Goal: Task Accomplishment & Management: Manage account settings

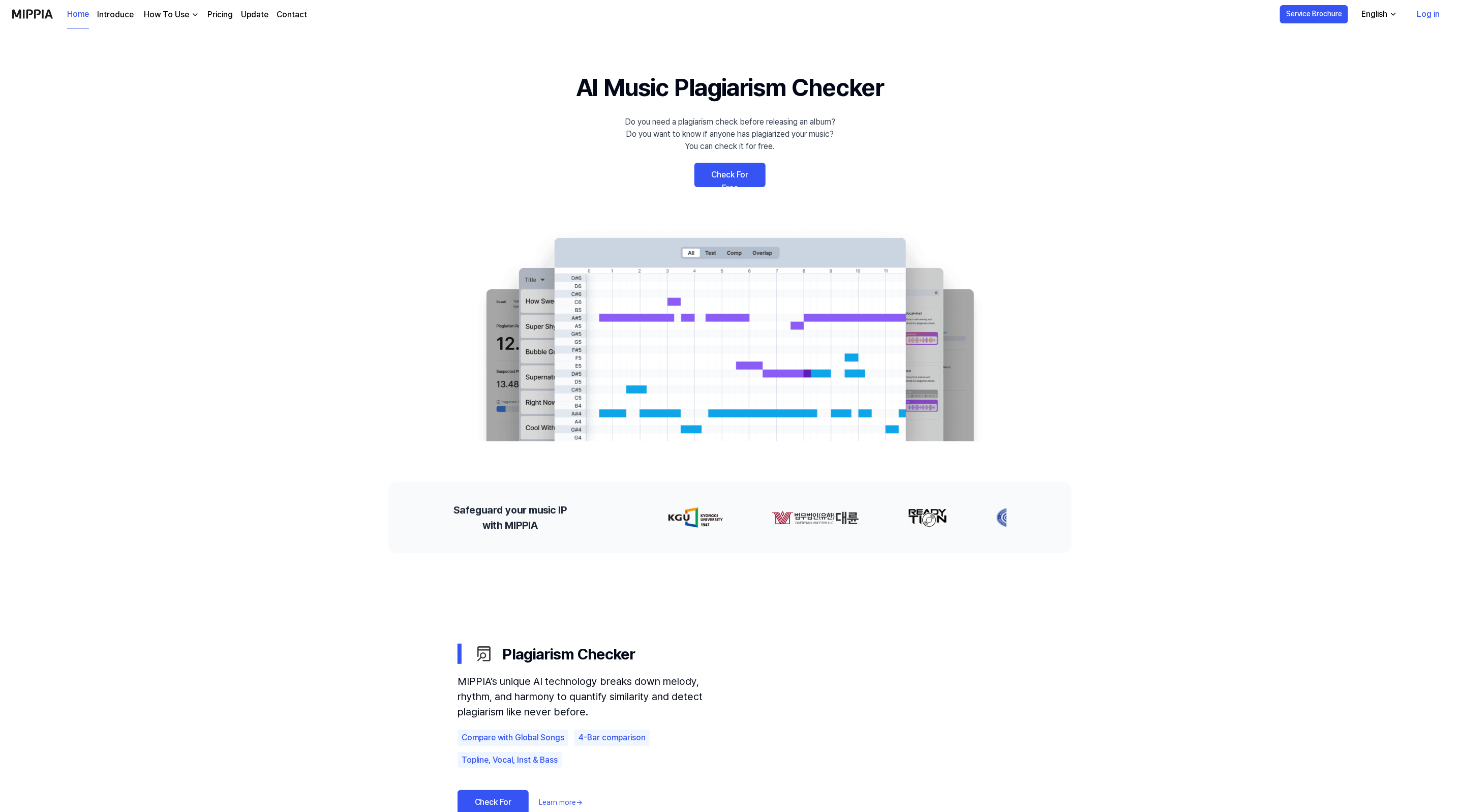
click at [708, 170] on link "Check For Free" at bounding box center [730, 174] width 71 height 24
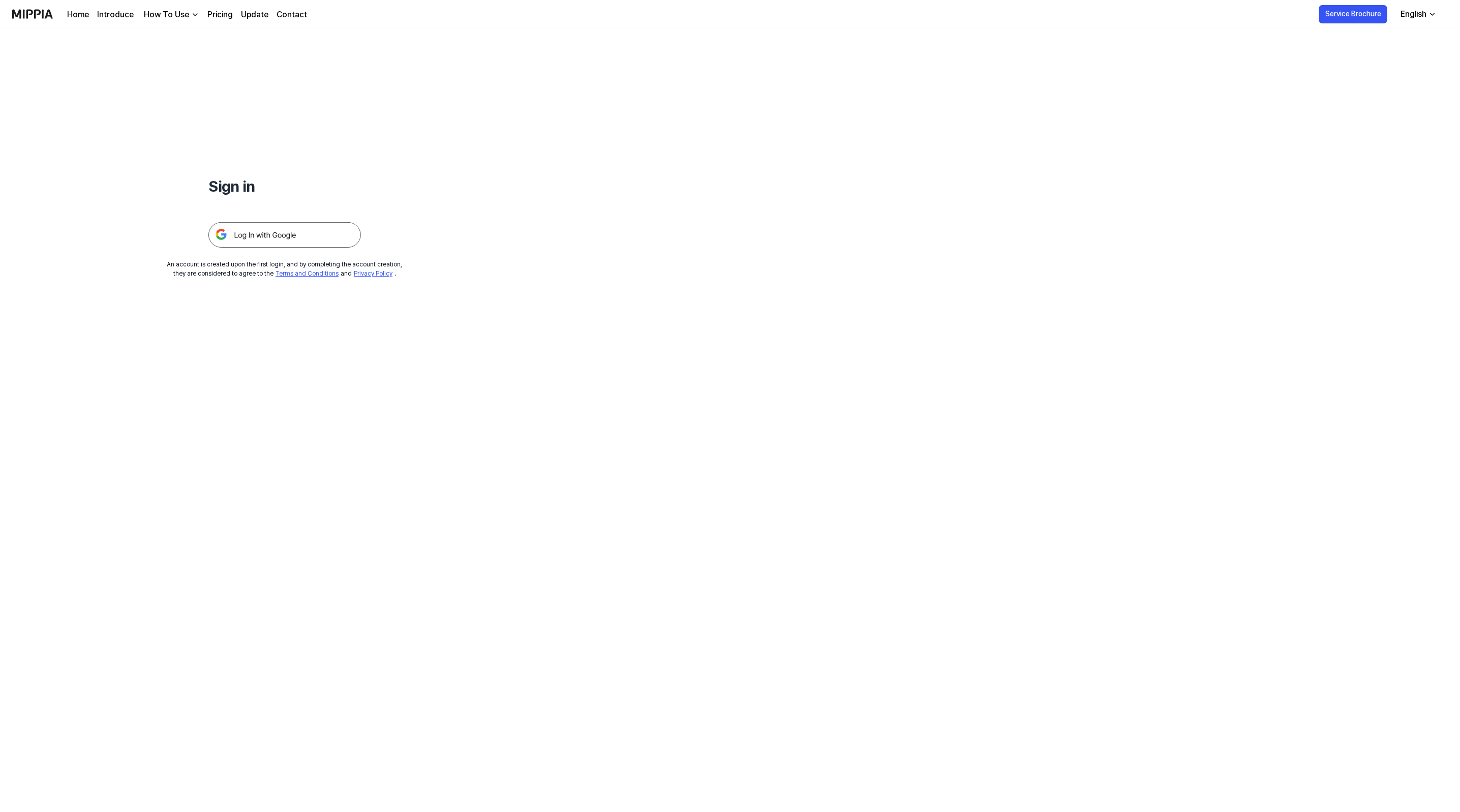
click at [315, 234] on img at bounding box center [284, 235] width 152 height 25
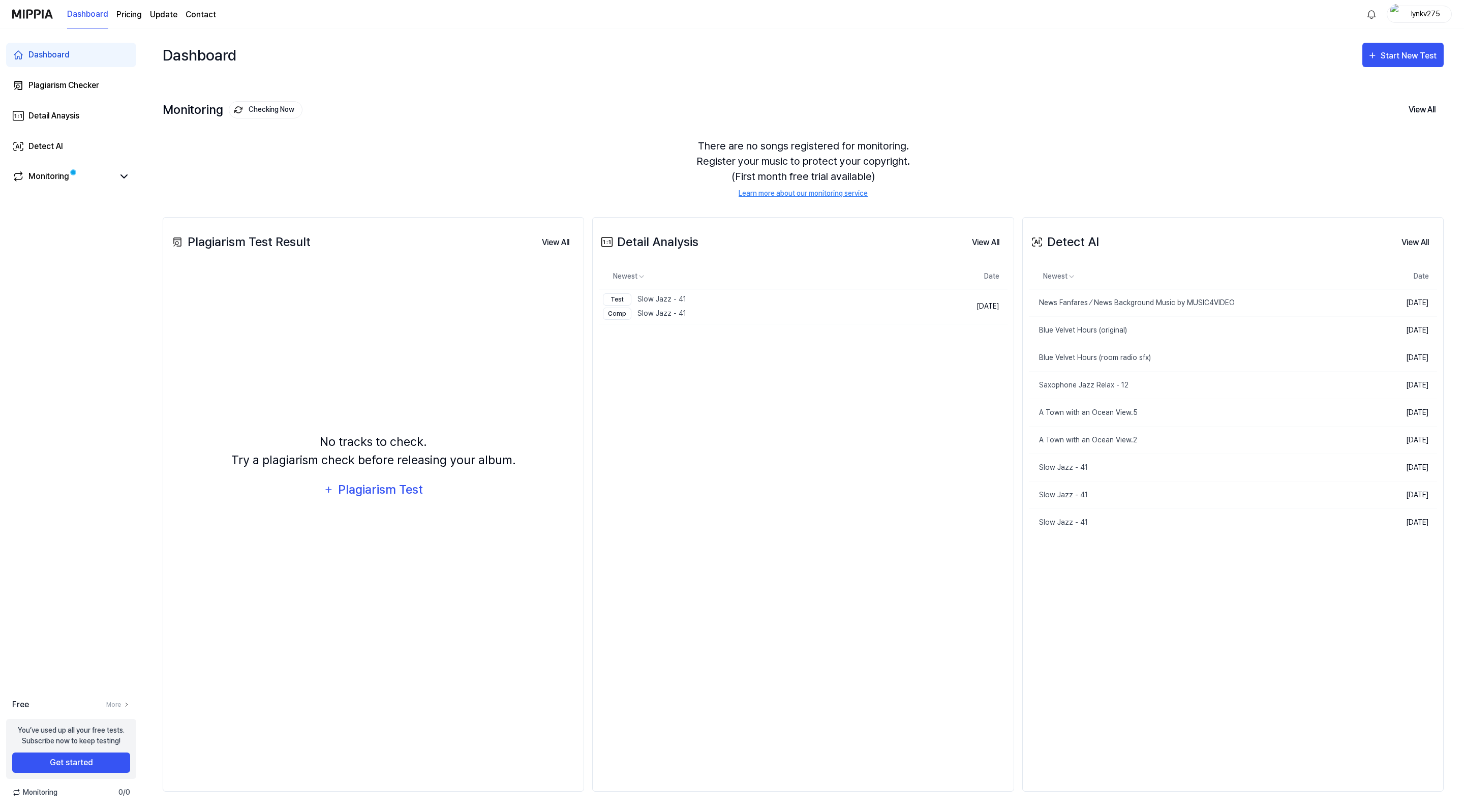
click at [757, 485] on div "Detail Analysis View All Detail Analysis Newest Date Test Slow Jazz - 41 Comp S…" at bounding box center [802, 504] width 421 height 574
click at [59, 87] on div "Plagiarism Checker" at bounding box center [64, 85] width 71 height 13
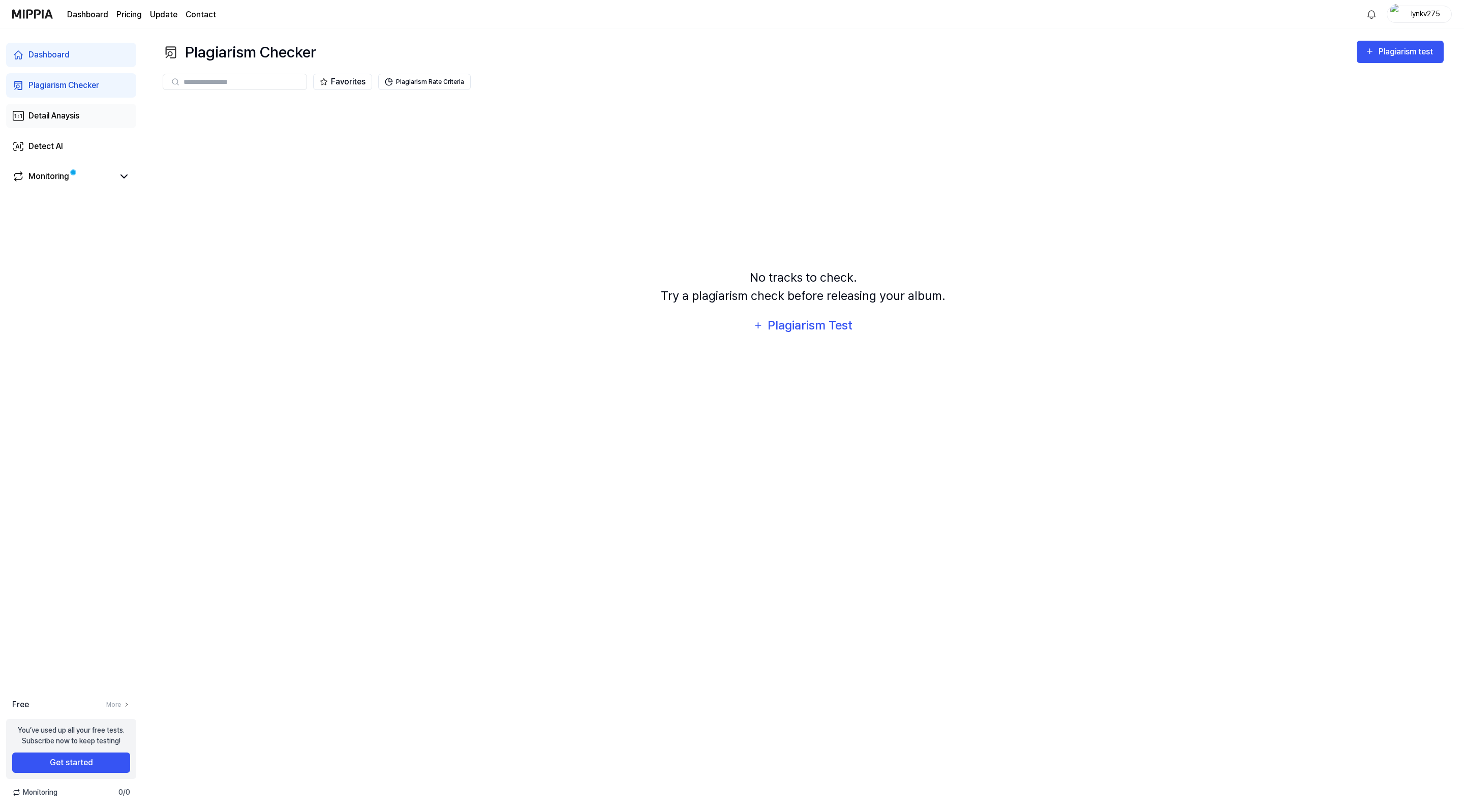
click at [67, 116] on div "Detail Anaysis" at bounding box center [54, 116] width 50 height 13
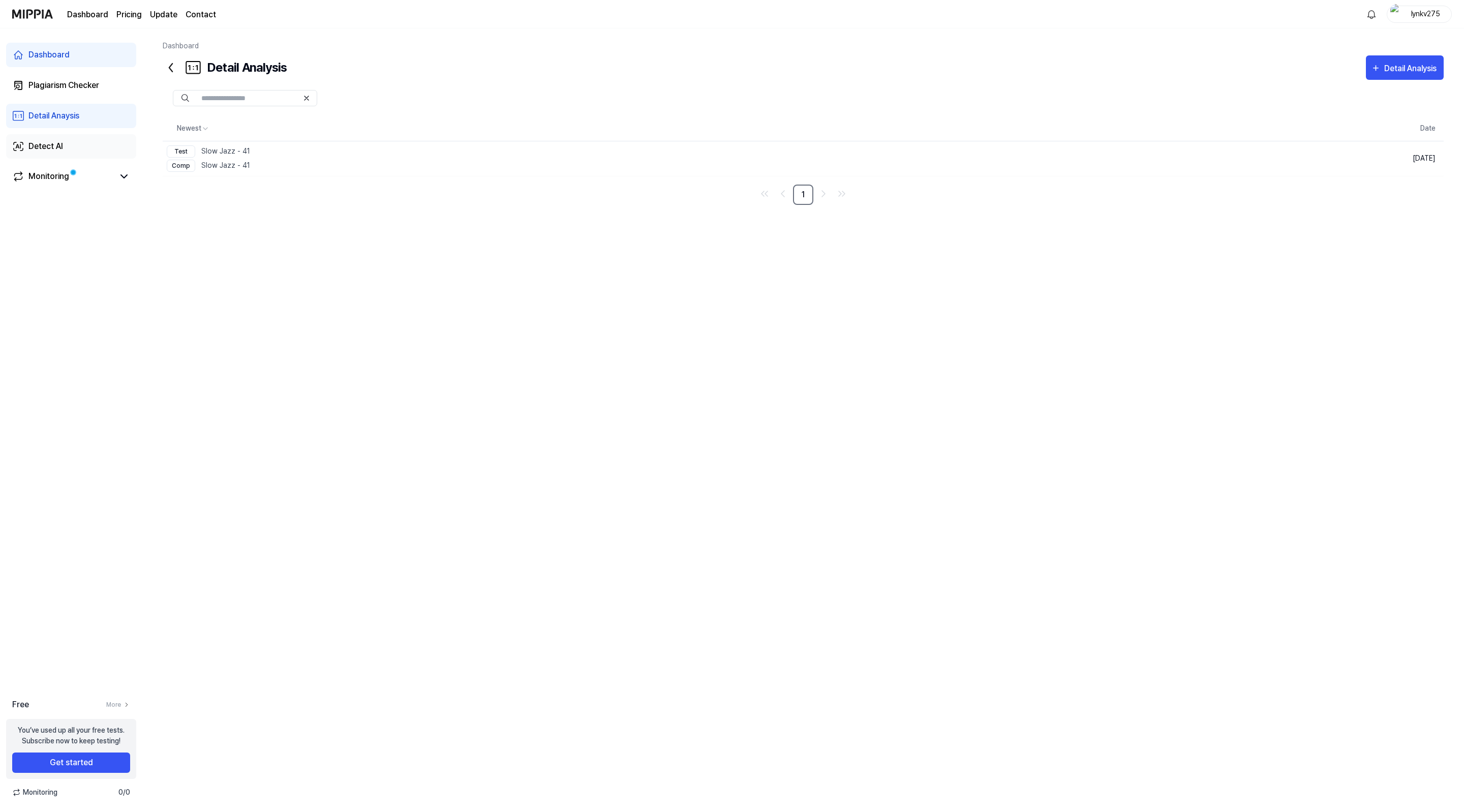
click at [62, 145] on div "Detect AI" at bounding box center [45, 146] width 34 height 13
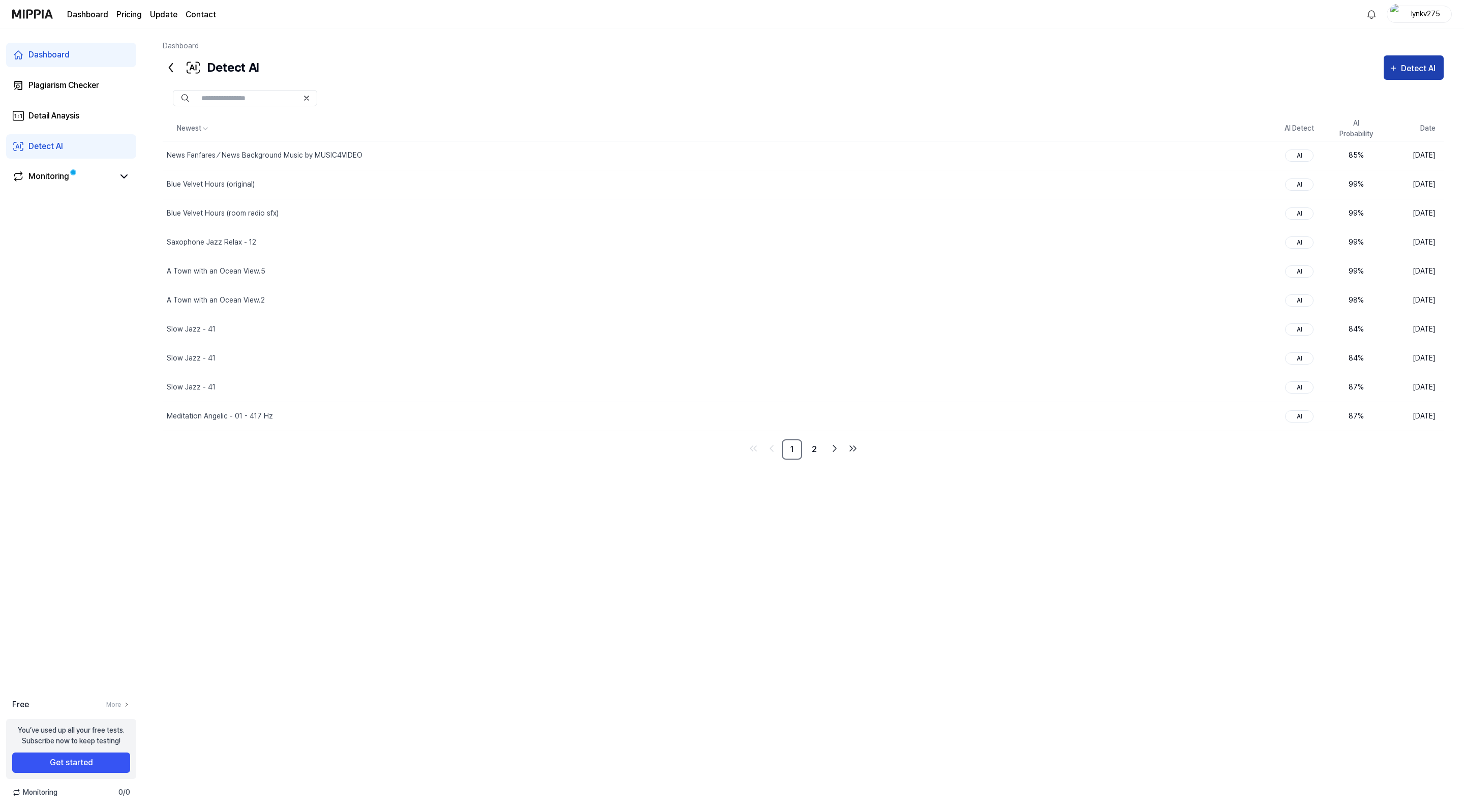
click at [1405, 67] on div "Detect AI" at bounding box center [1419, 69] width 38 height 13
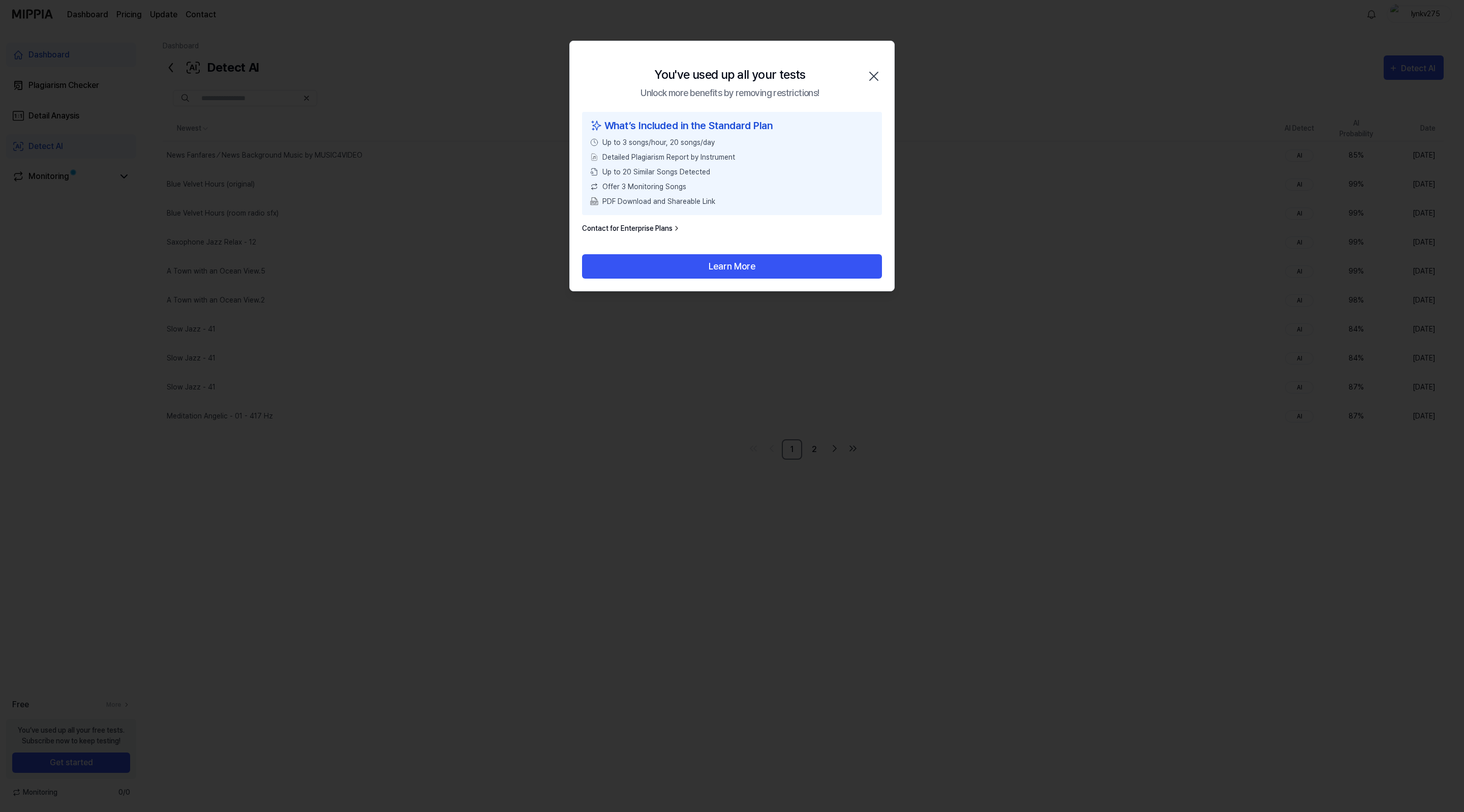
click at [879, 76] on icon "button" at bounding box center [874, 76] width 16 height 16
click at [873, 79] on icon "button" at bounding box center [874, 76] width 16 height 16
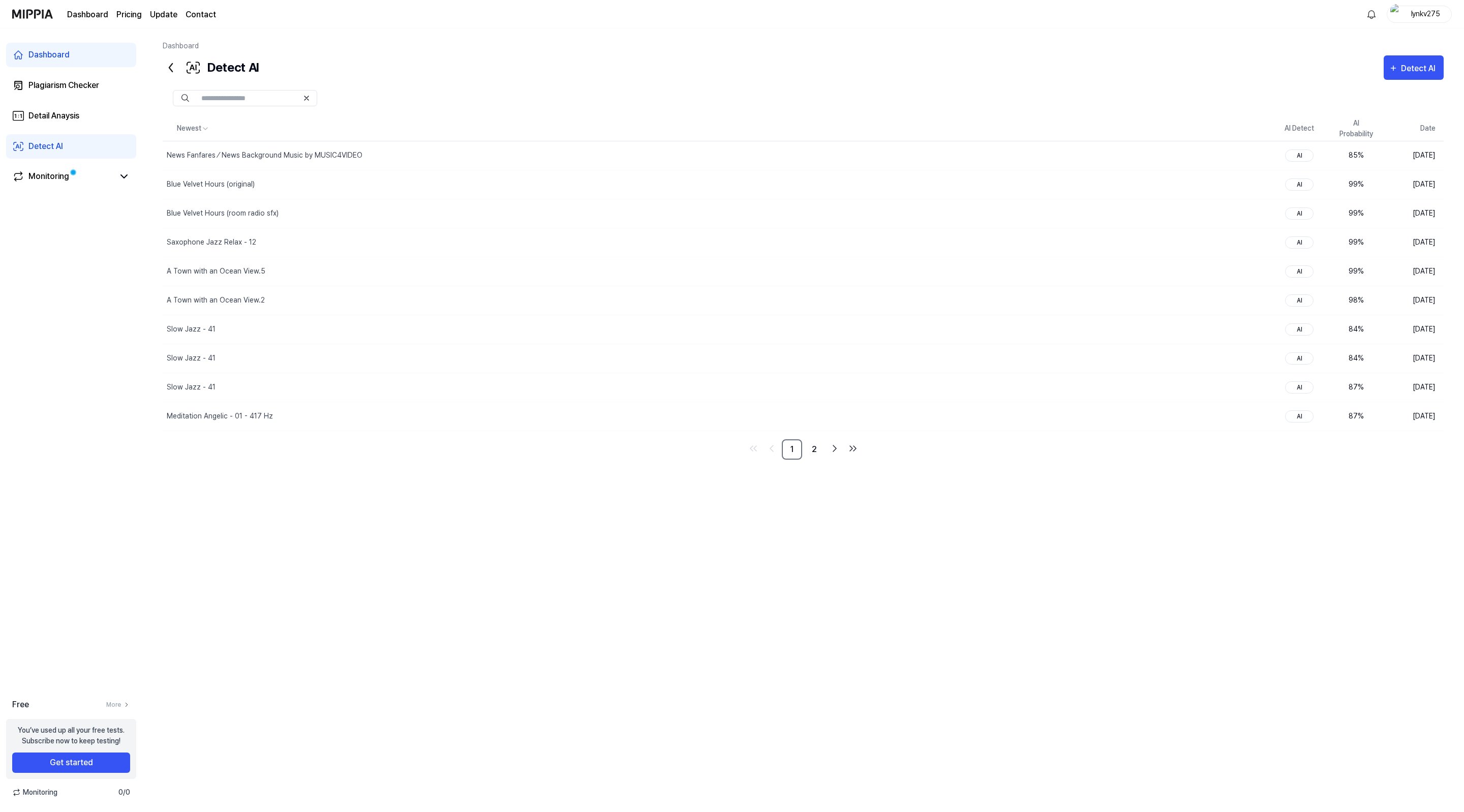
click at [873, 82] on div at bounding box center [803, 98] width 1282 height 37
click at [873, 80] on div at bounding box center [803, 98] width 1282 height 37
click at [873, 75] on div "Detect AI Detect AI" at bounding box center [803, 67] width 1282 height 24
click at [869, 75] on div "Detect AI Detect AI" at bounding box center [803, 67] width 1282 height 24
click at [1231, 567] on div "Newest AI Detect AI Probability Date News Fanfares ⁄ News Background Music by M…" at bounding box center [803, 380] width 1282 height 528
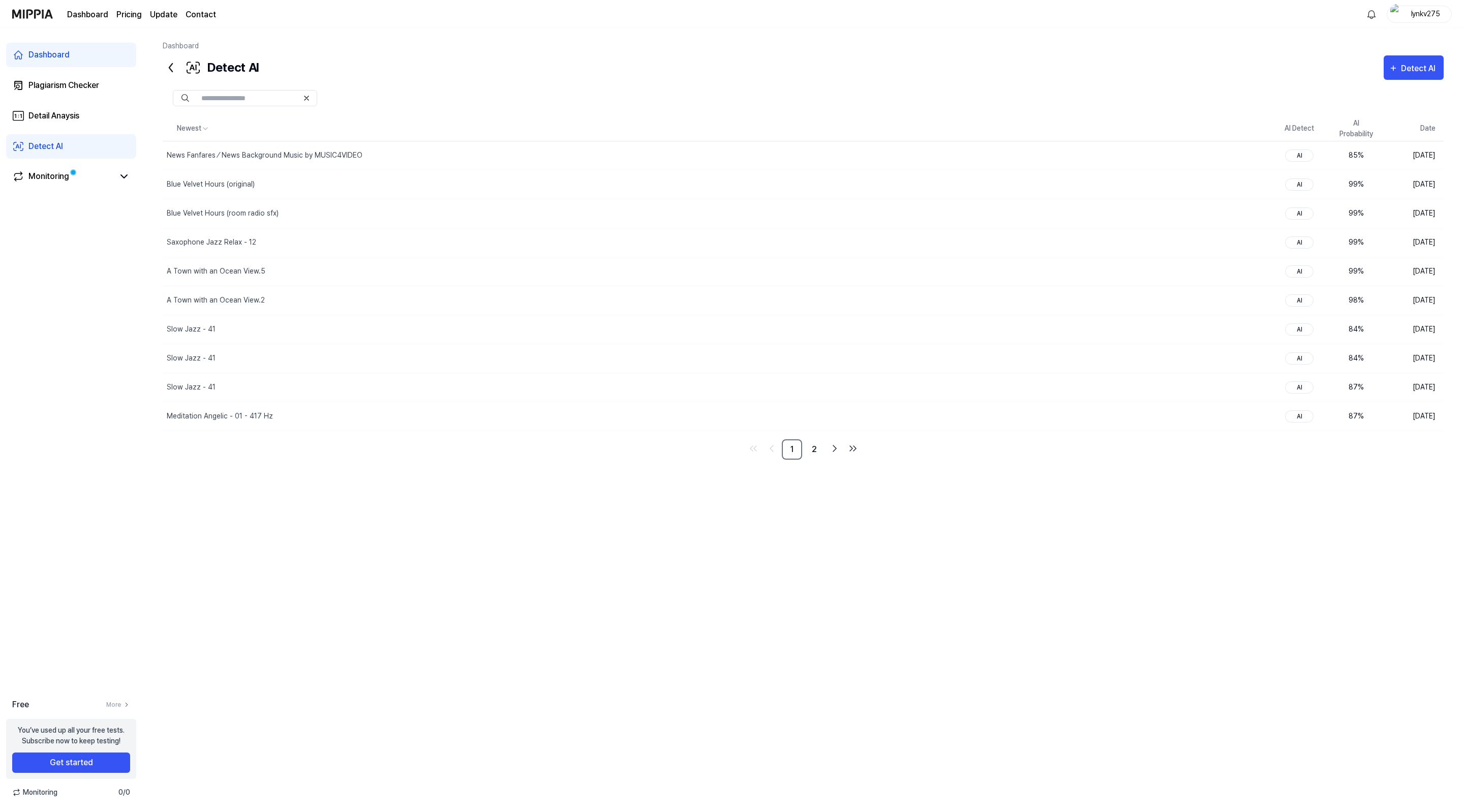
click at [214, 67] on div "Detect AI" at bounding box center [210, 67] width 96 height 24
click at [1413, 63] on div "Detect AI" at bounding box center [1419, 69] width 38 height 13
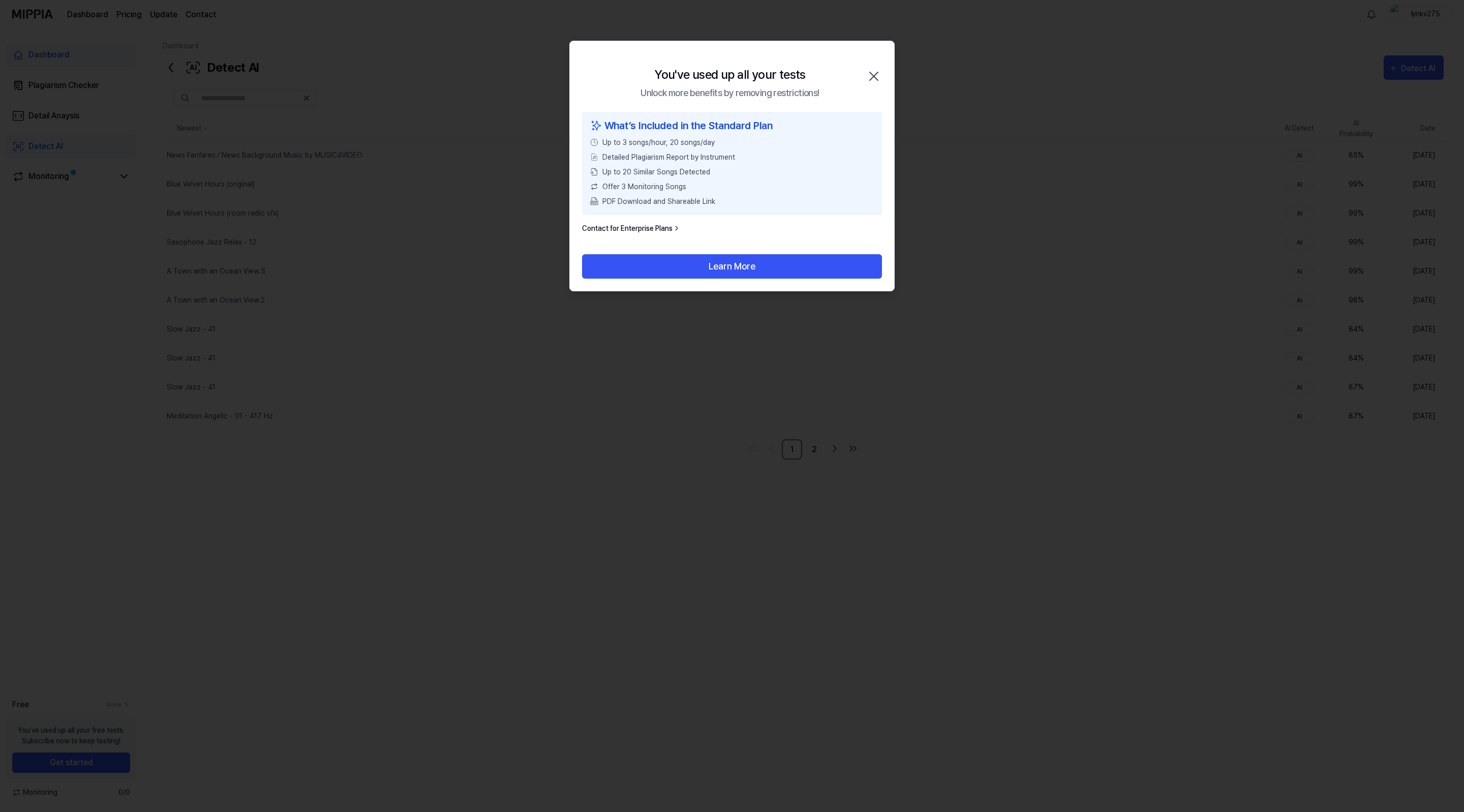
click at [1413, 64] on div at bounding box center [732, 406] width 1464 height 812
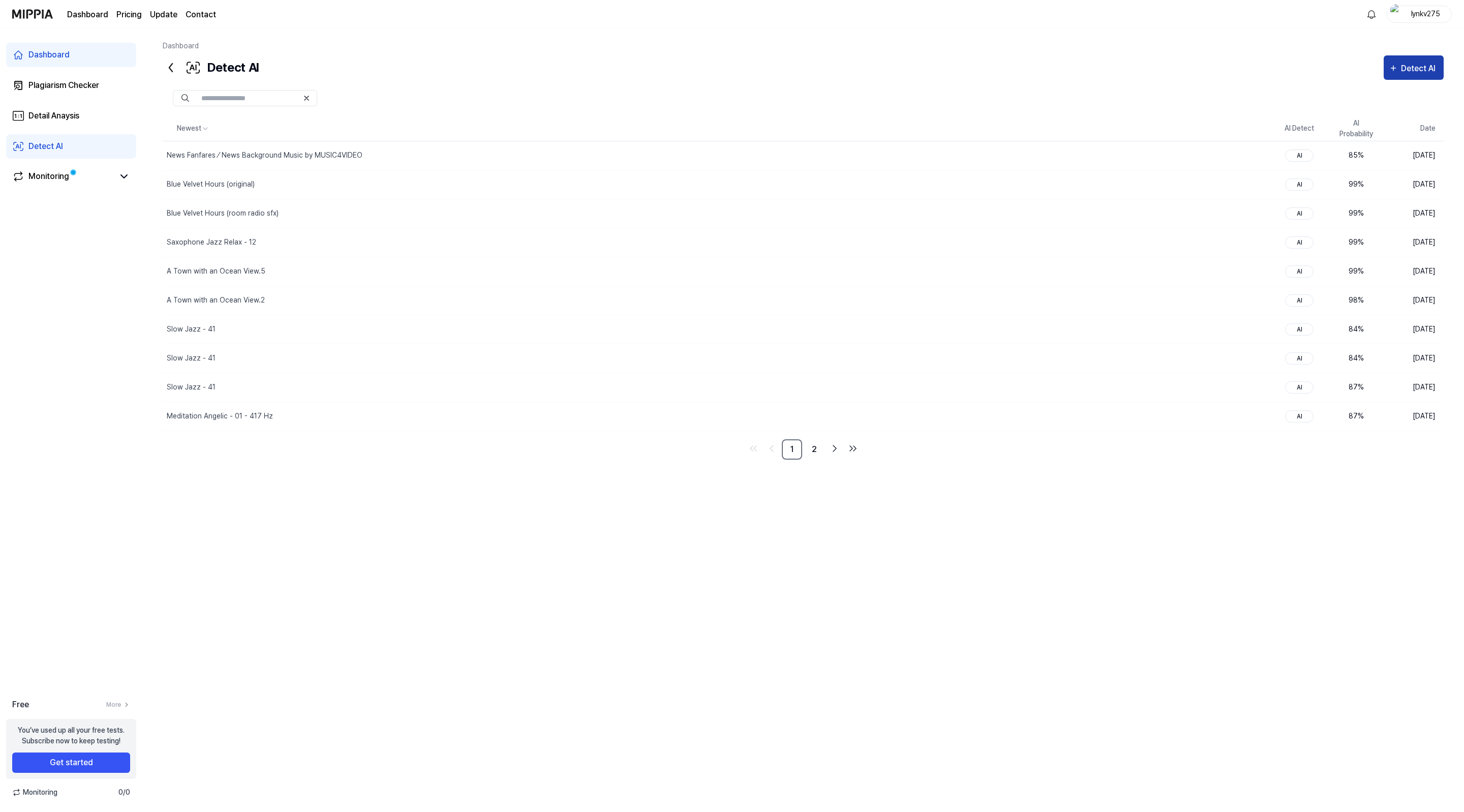
click at [1409, 75] on button "Detect AI" at bounding box center [1414, 67] width 60 height 24
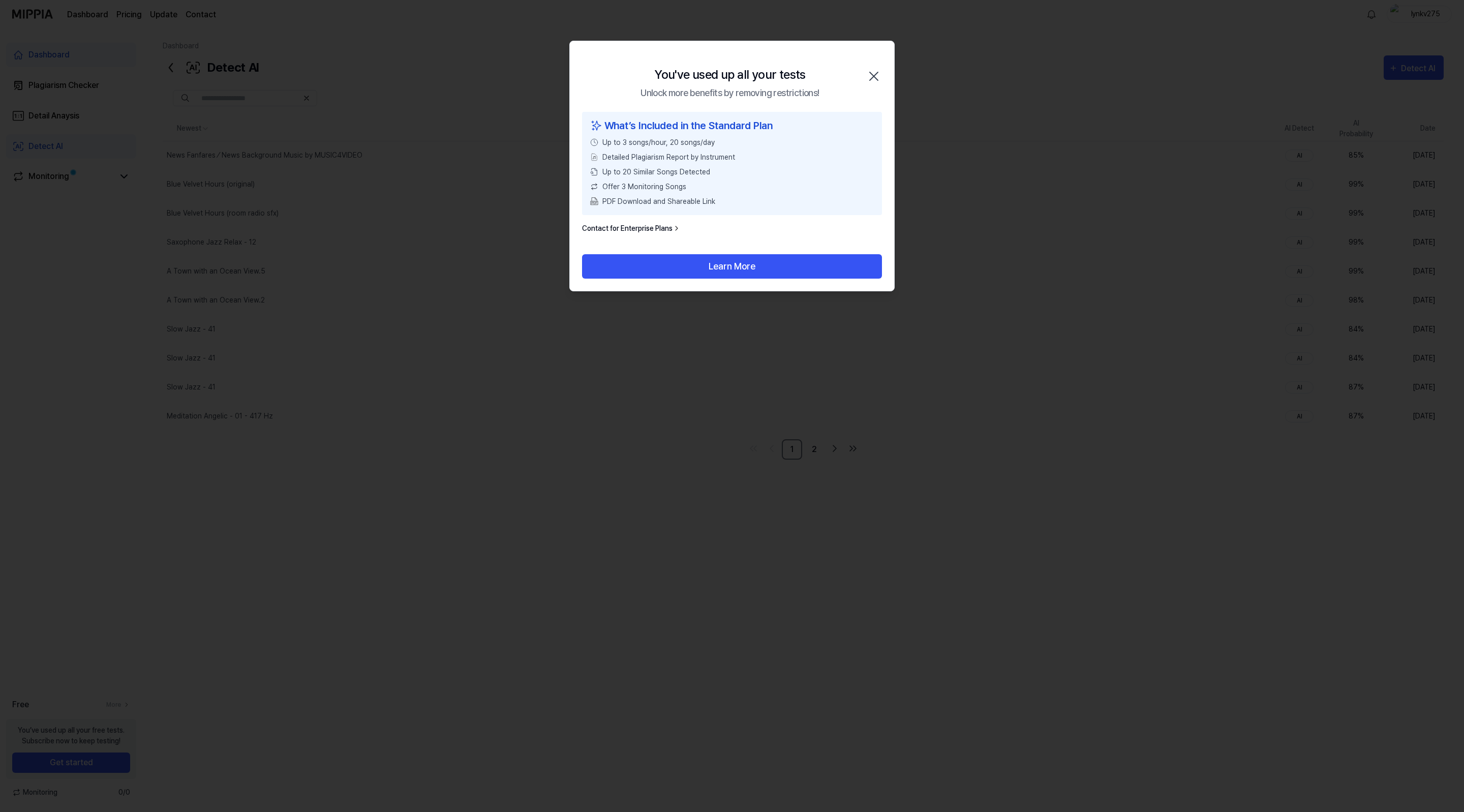
click at [690, 161] on span "Detailed Plagiarism Report by Instrument" at bounding box center [669, 157] width 133 height 11
click at [714, 266] on button "Learn More" at bounding box center [732, 266] width 300 height 24
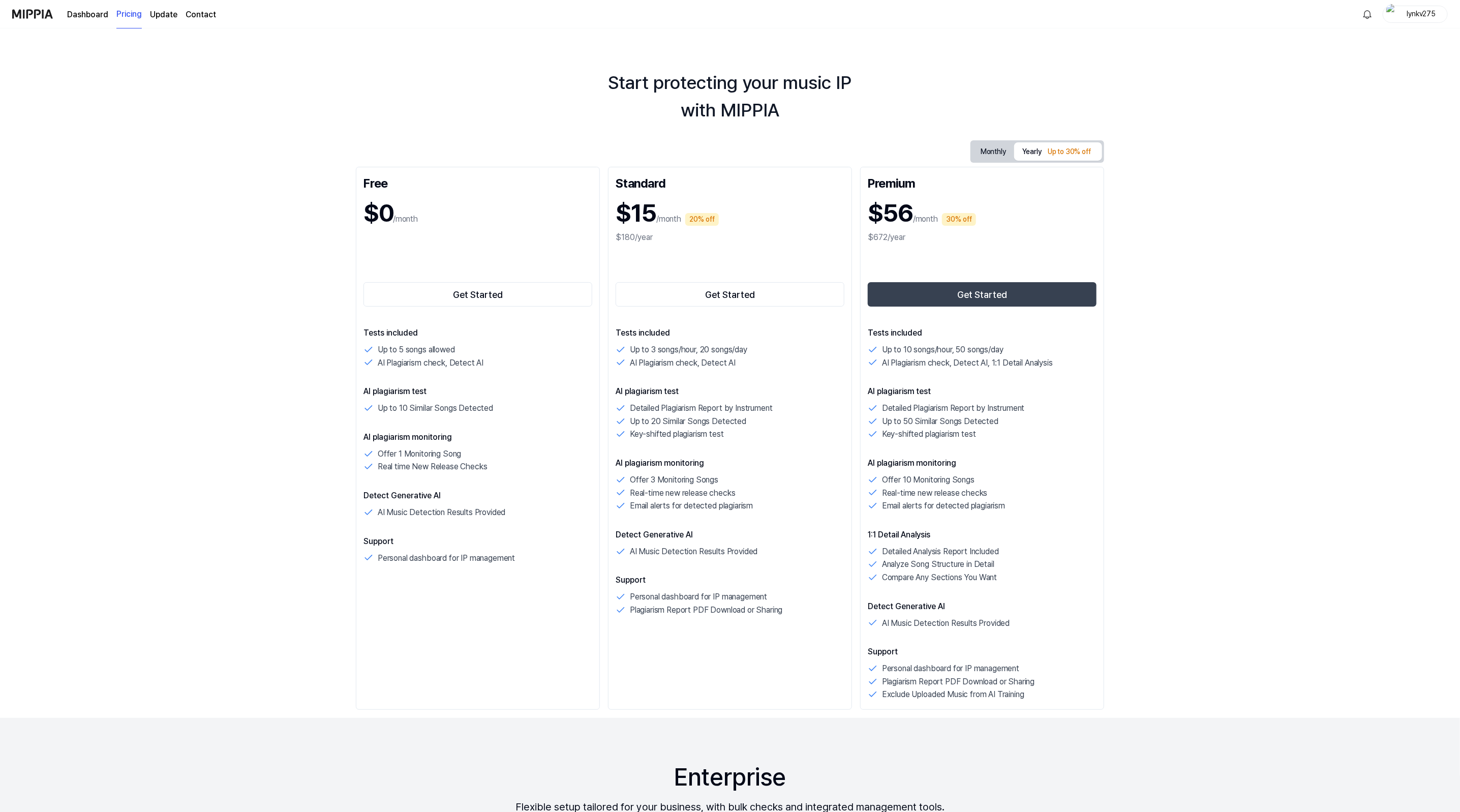
click at [421, 235] on div "$0 /month" at bounding box center [478, 217] width 229 height 53
click at [475, 408] on p "Up to 10 Similar Songs Detected" at bounding box center [435, 409] width 115 height 13
click at [476, 408] on p "Up to 10 Similar Songs Detected" at bounding box center [435, 409] width 115 height 13
click at [502, 409] on div "Up to 10 Similar Songs Detected" at bounding box center [478, 409] width 229 height 13
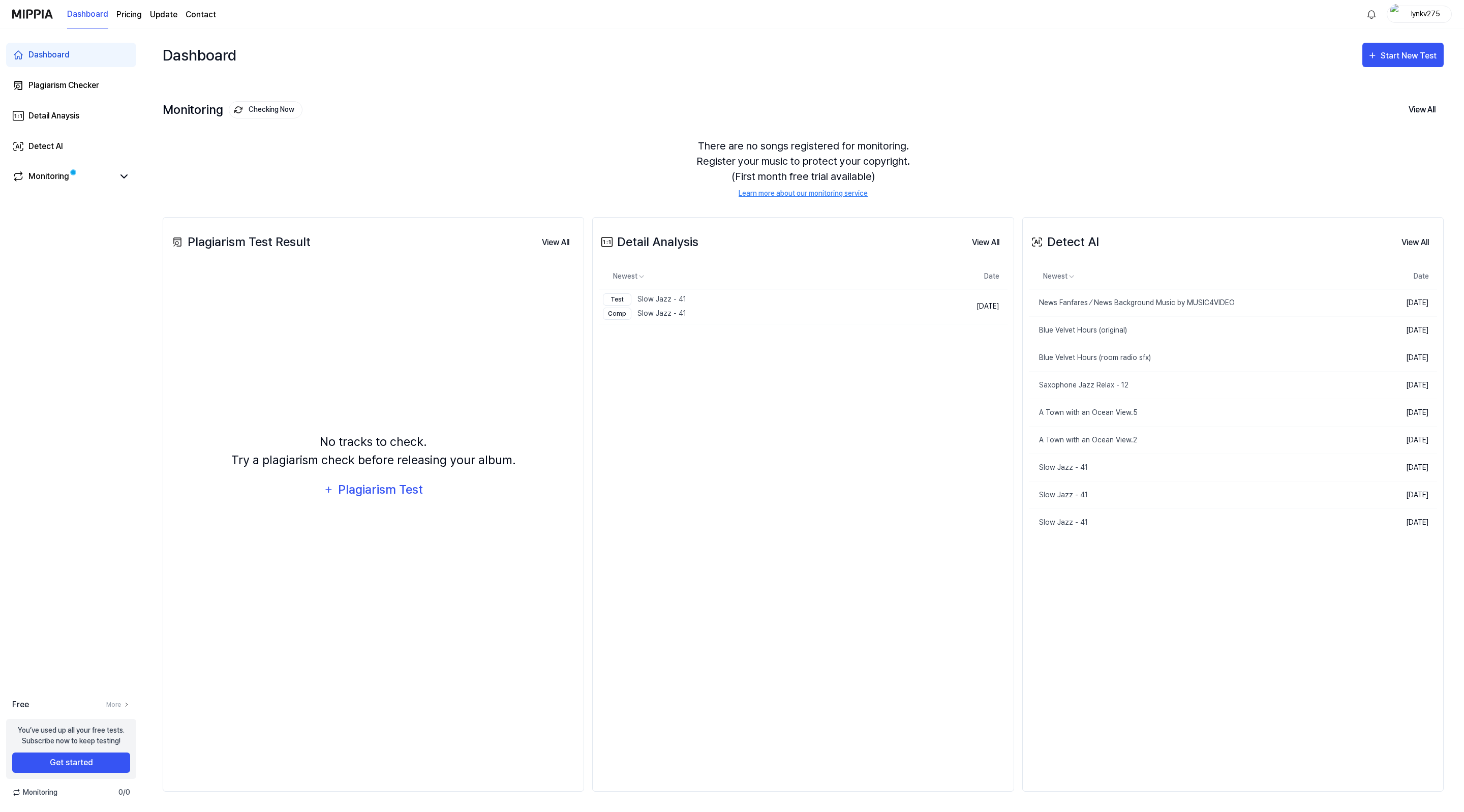
click at [1430, 17] on div "lynkv275" at bounding box center [1425, 13] width 40 height 11
click at [1157, 114] on div "Monitoring Checking Now View All" at bounding box center [803, 109] width 1282 height 16
click at [687, 442] on div "Detail Analysis View All Detail Analysis Newest Date Test Slow Jazz - 41 Comp S…" at bounding box center [802, 504] width 421 height 574
click at [907, 307] on button "Delete" at bounding box center [905, 306] width 41 height 16
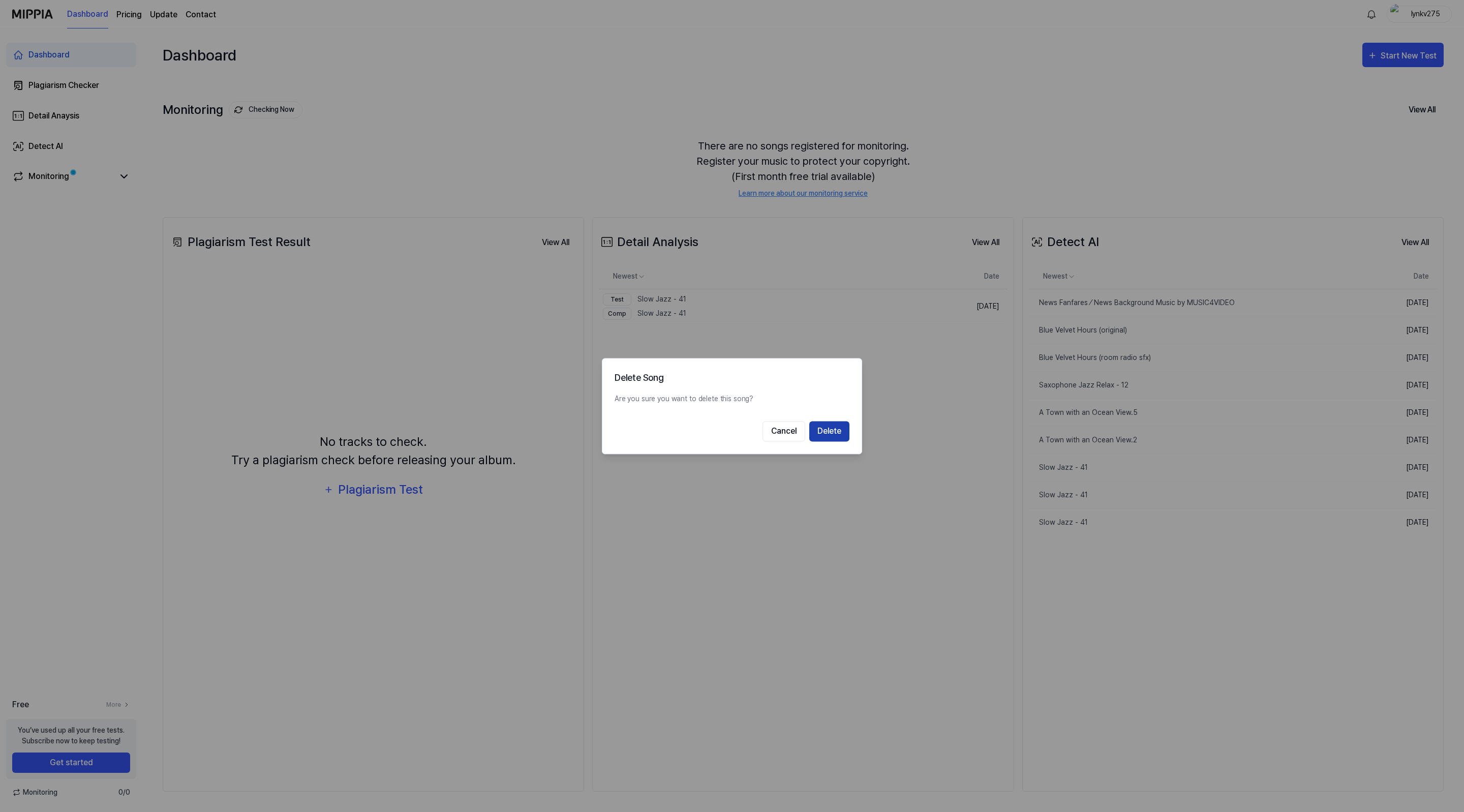
click at [836, 434] on button "Delete" at bounding box center [830, 431] width 40 height 20
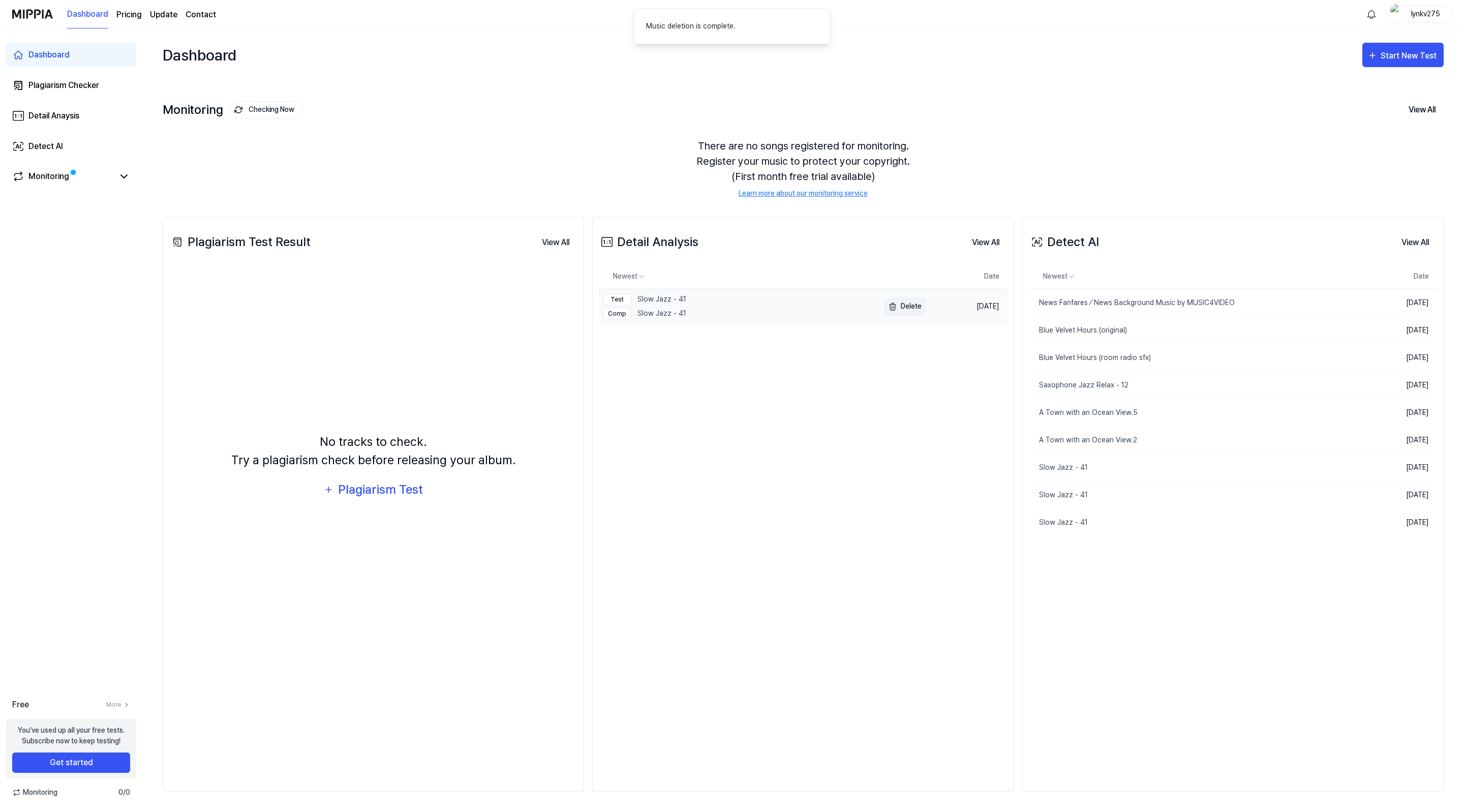
click at [906, 303] on button "Delete" at bounding box center [905, 306] width 41 height 16
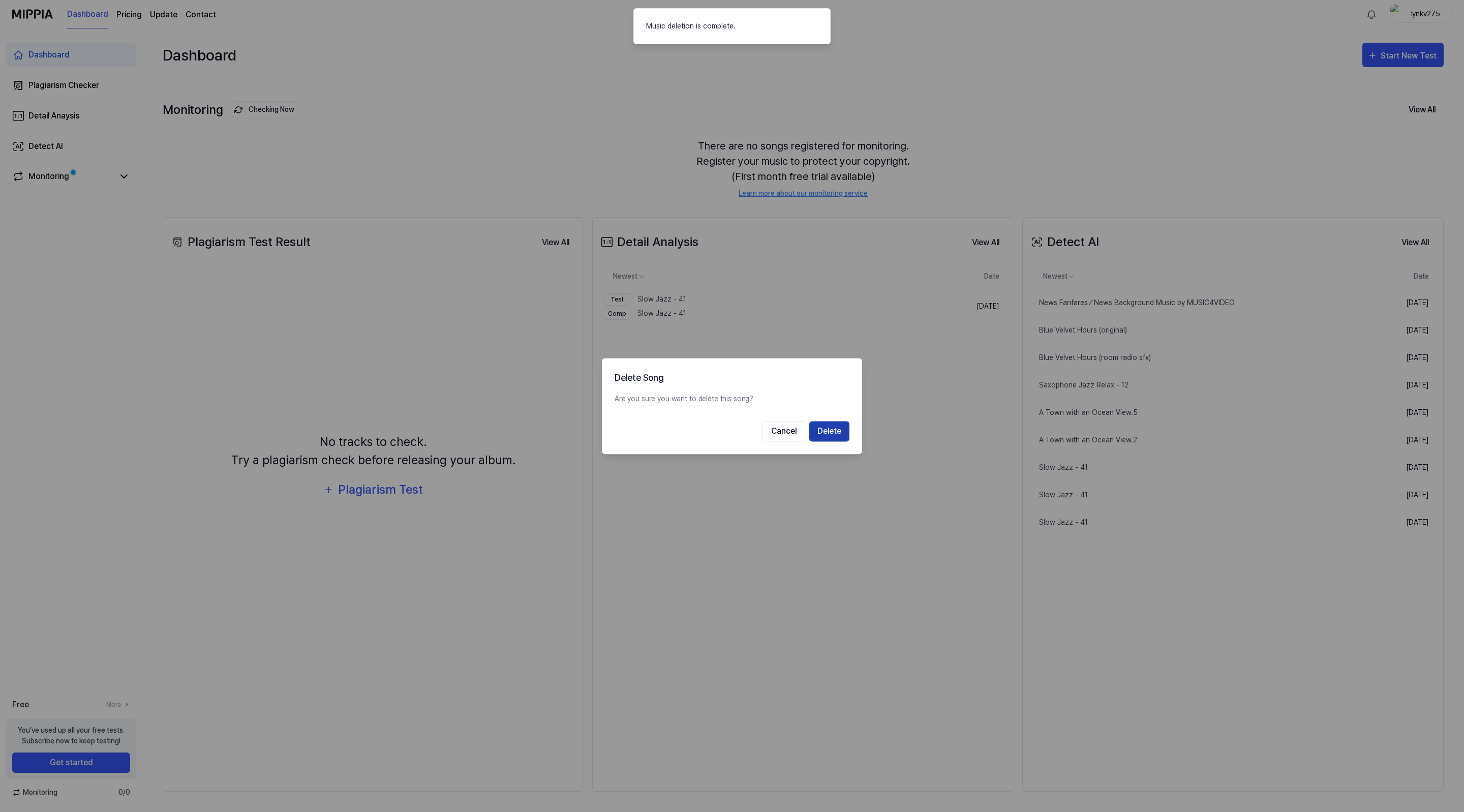
click at [832, 430] on button "Delete" at bounding box center [830, 431] width 40 height 20
click at [886, 456] on div "Detail Analysis View All Detail Analysis Newest Date Test Slow Jazz - 41 Comp S…" at bounding box center [802, 504] width 421 height 574
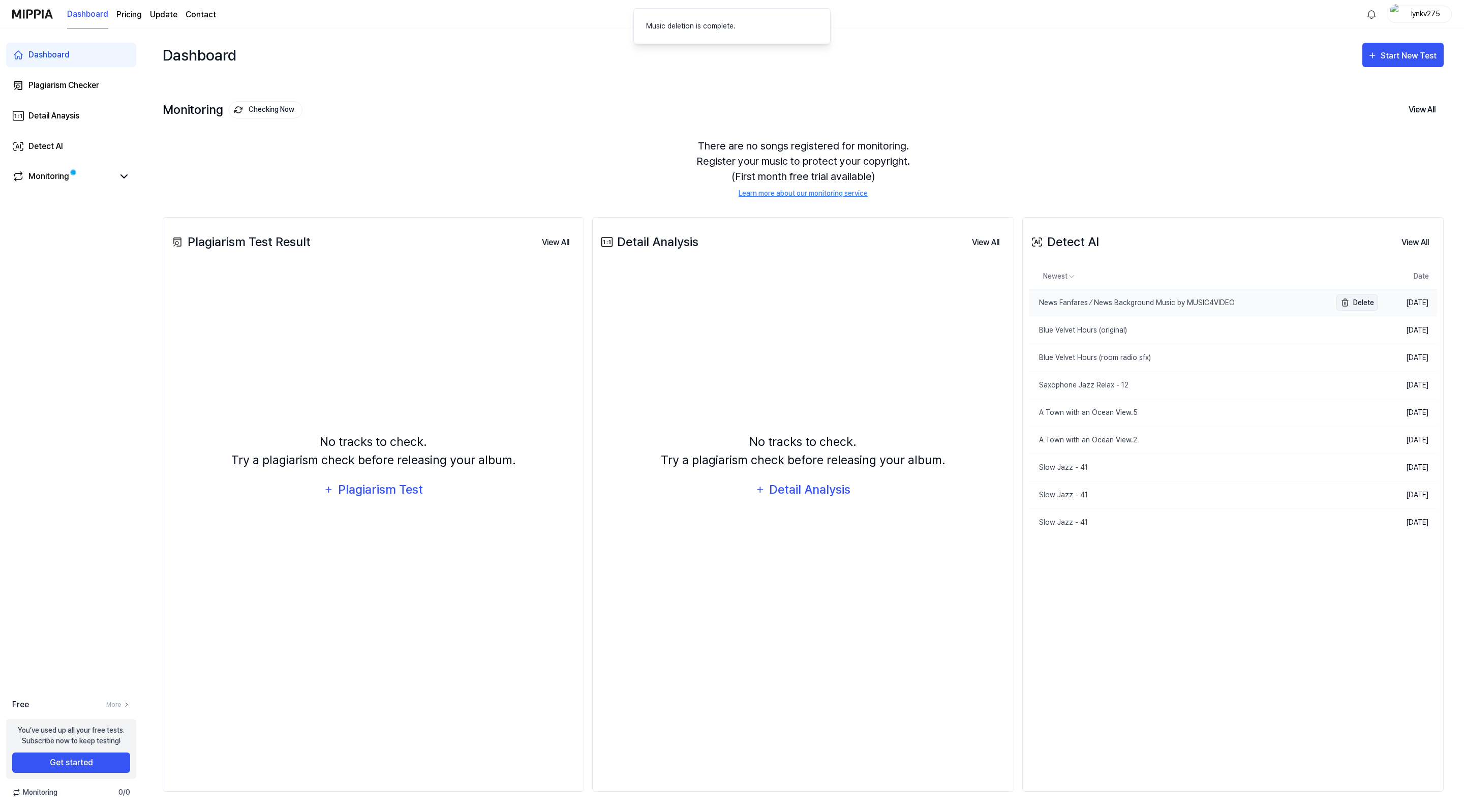
click at [1362, 301] on button "Delete" at bounding box center [1358, 302] width 42 height 16
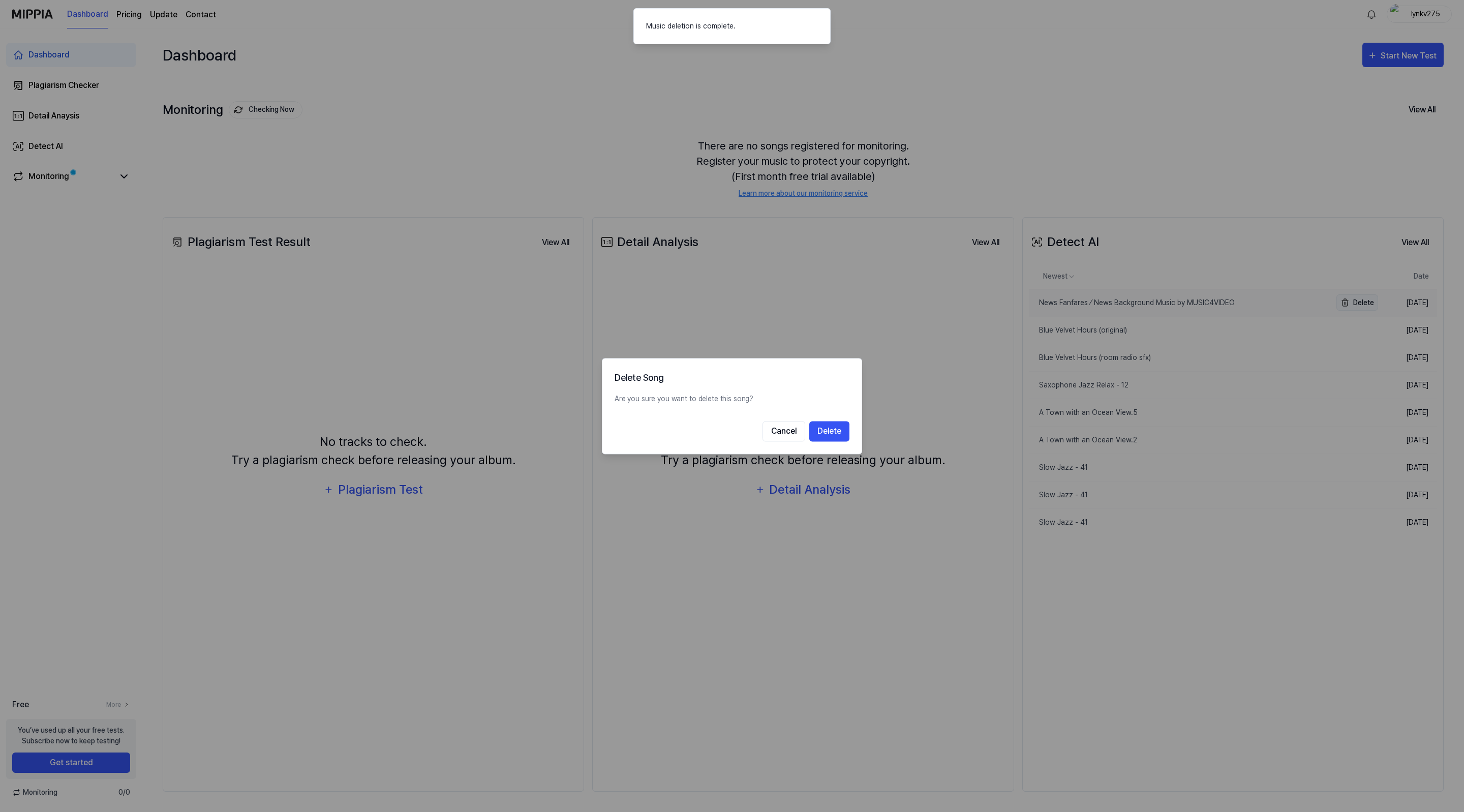
click at [1362, 301] on div at bounding box center [732, 406] width 1464 height 812
click at [835, 429] on button "Delete" at bounding box center [830, 431] width 40 height 20
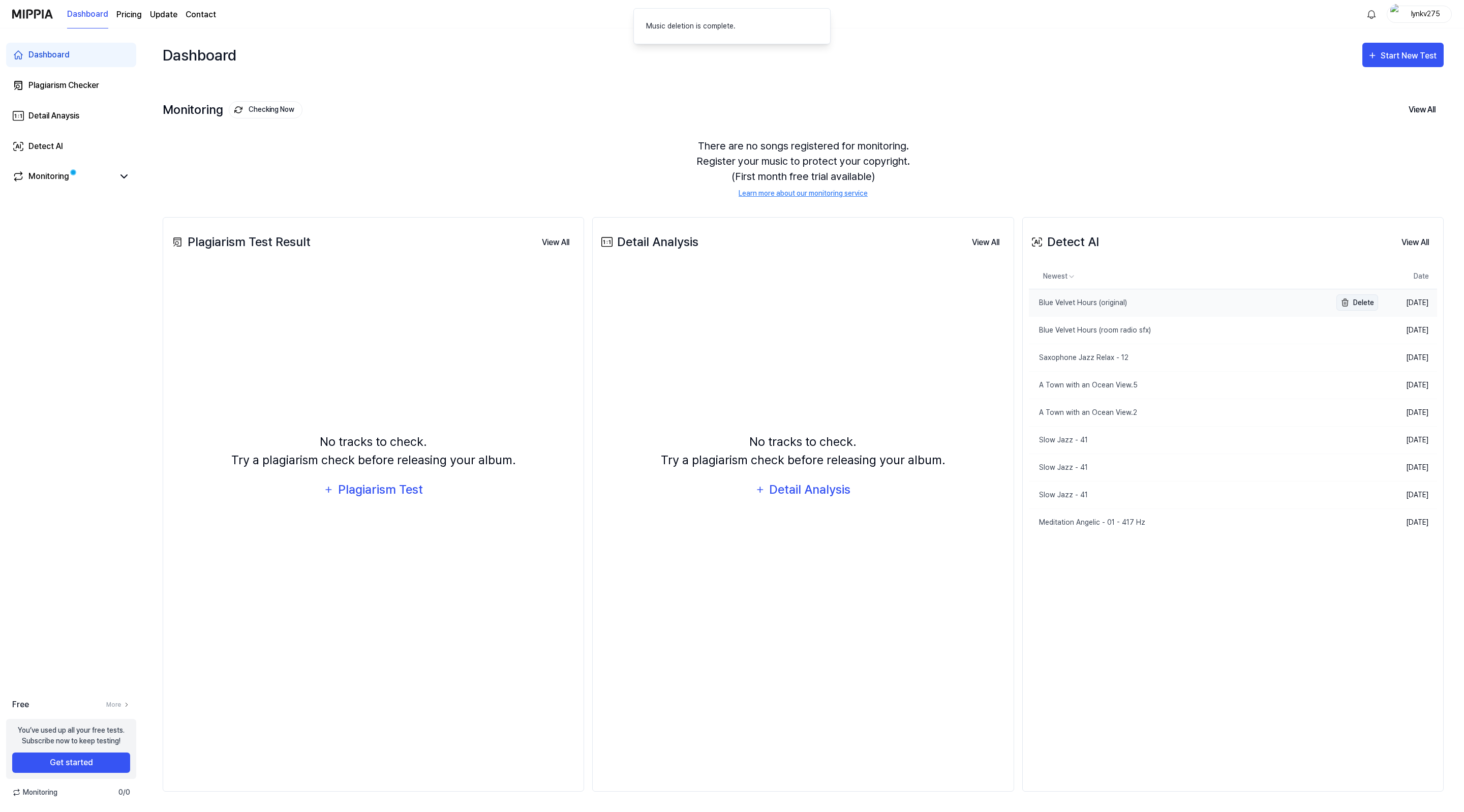
click at [1359, 305] on button "Delete" at bounding box center [1358, 302] width 42 height 16
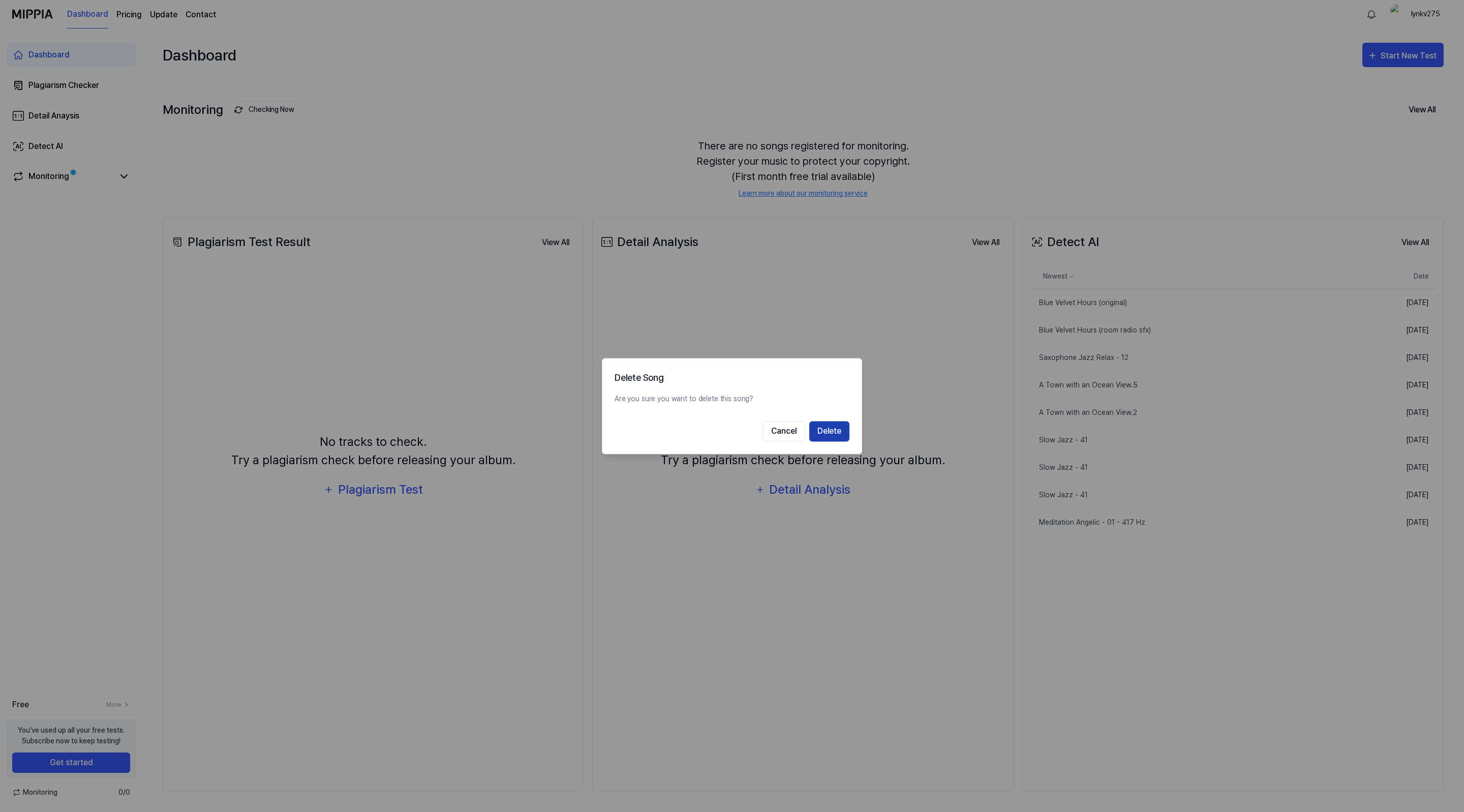
click at [834, 430] on button "Delete" at bounding box center [830, 431] width 40 height 20
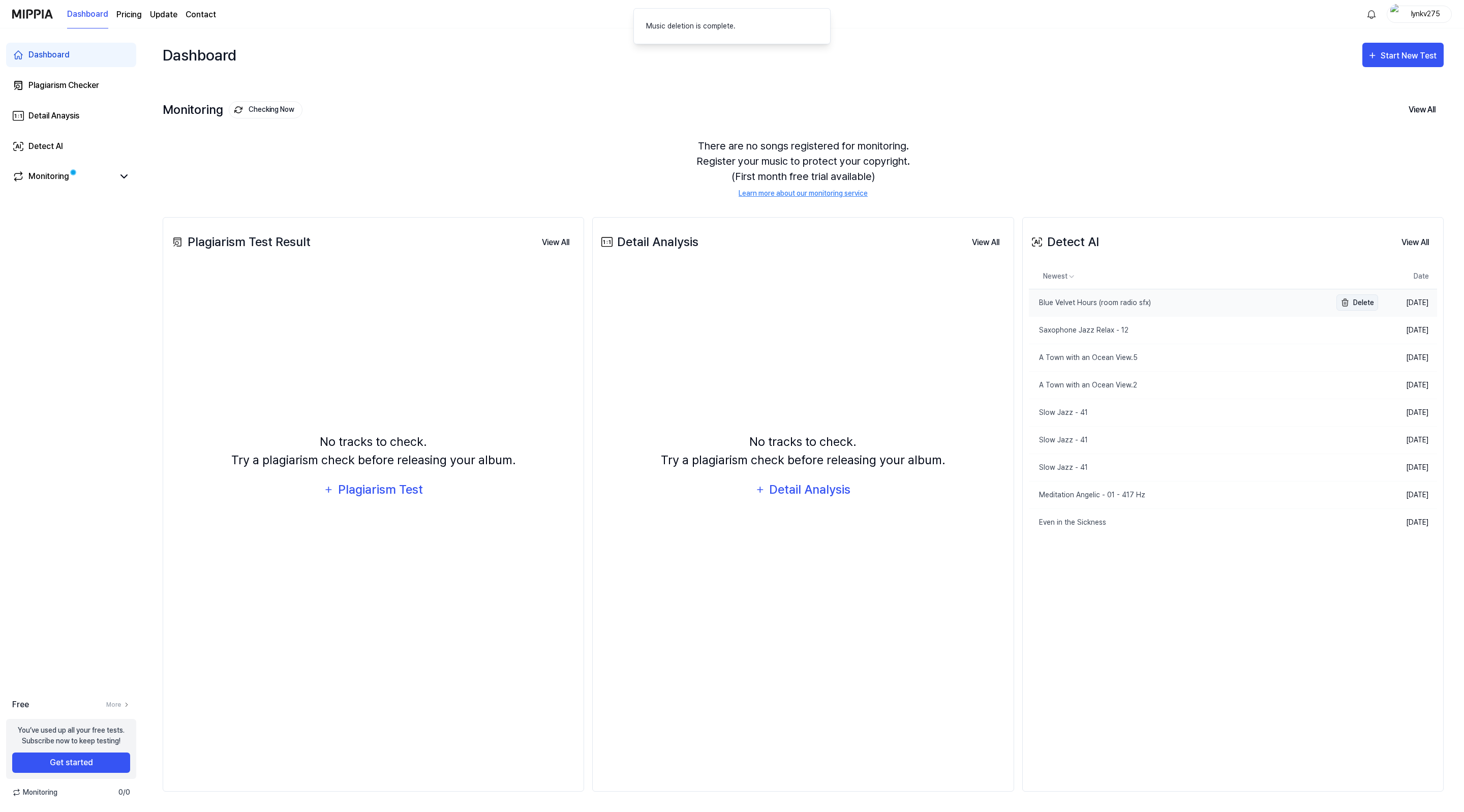
click at [1356, 303] on button "Delete" at bounding box center [1358, 302] width 42 height 16
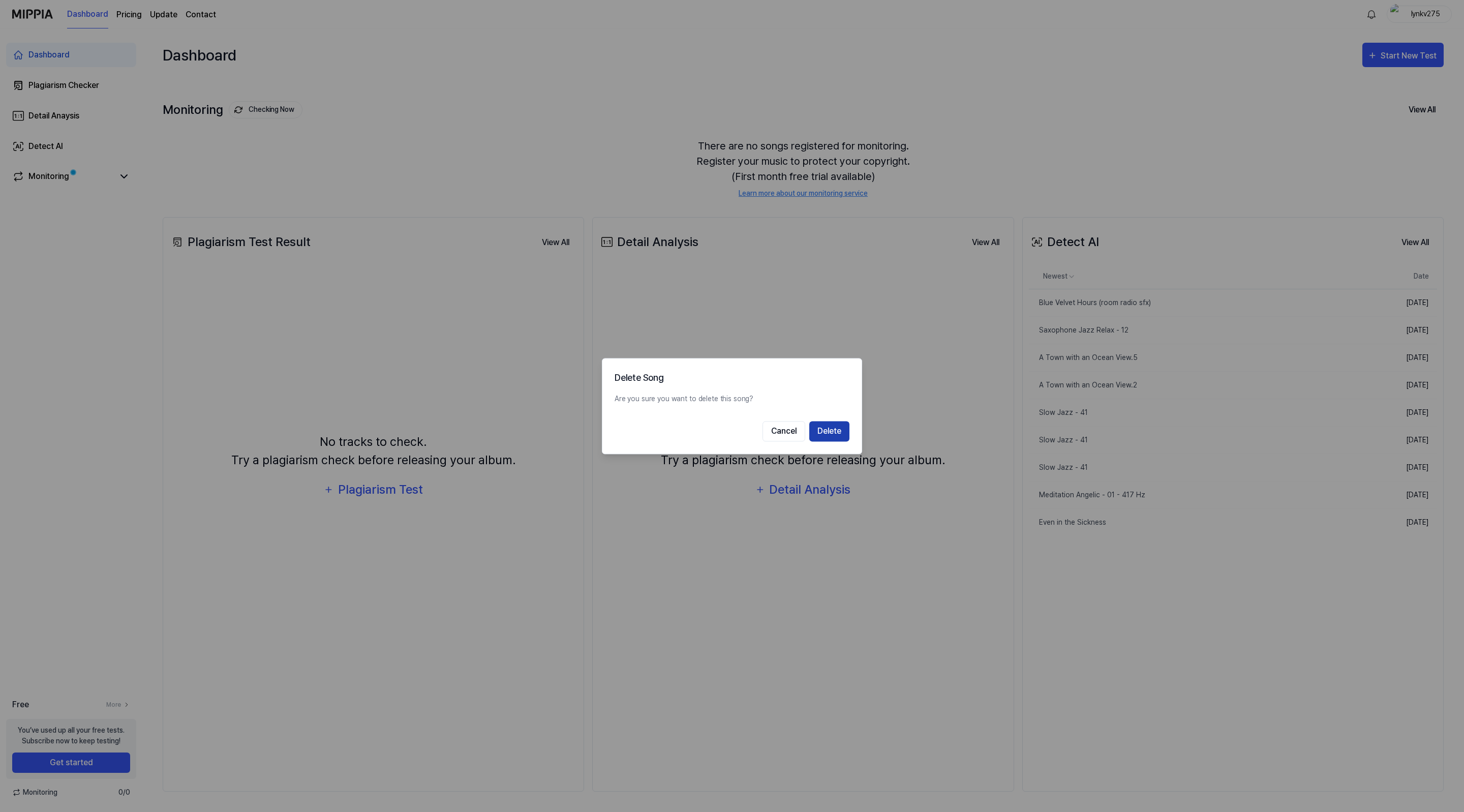
click at [839, 429] on button "Delete" at bounding box center [830, 431] width 40 height 20
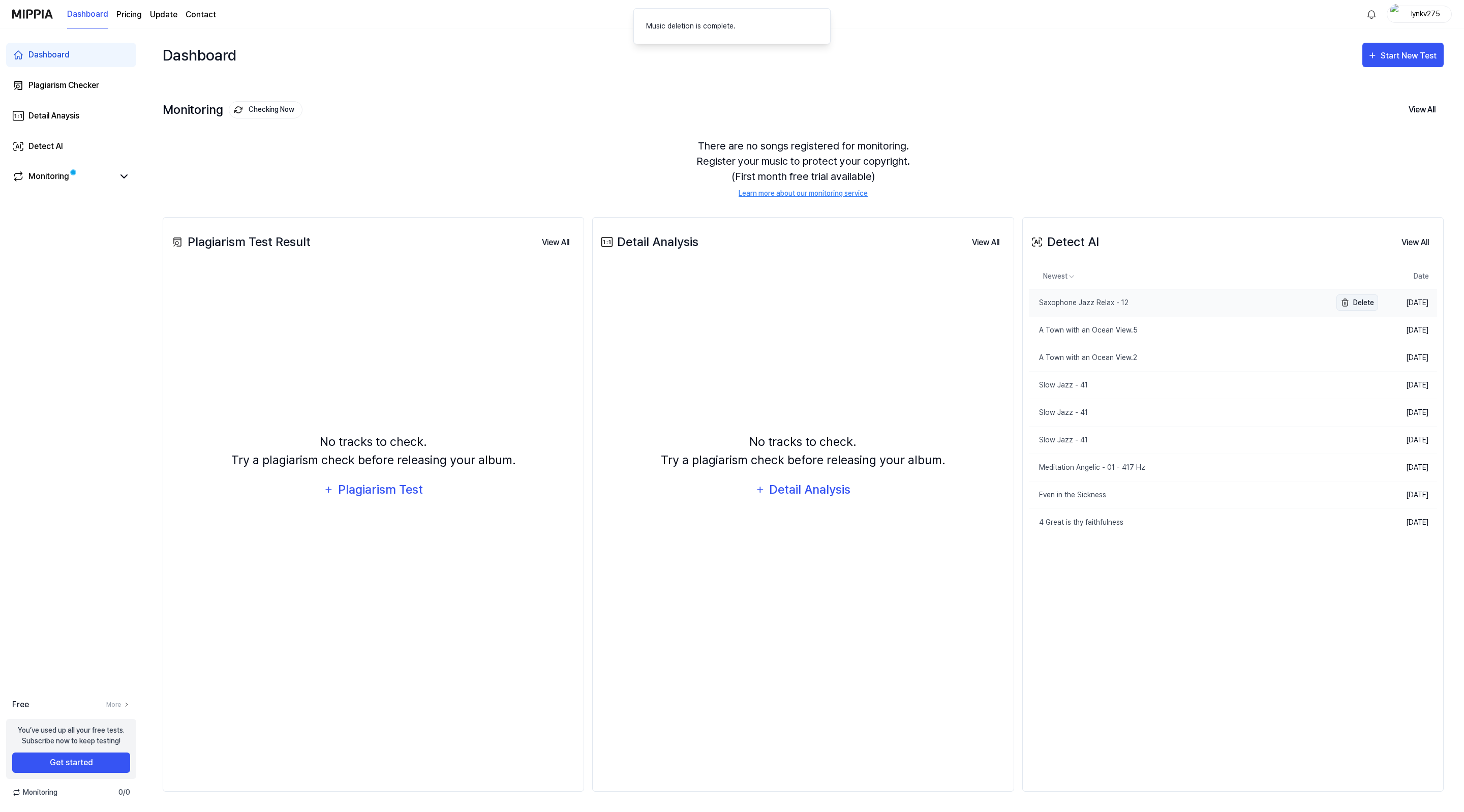
click at [1356, 299] on button "Delete" at bounding box center [1358, 302] width 42 height 16
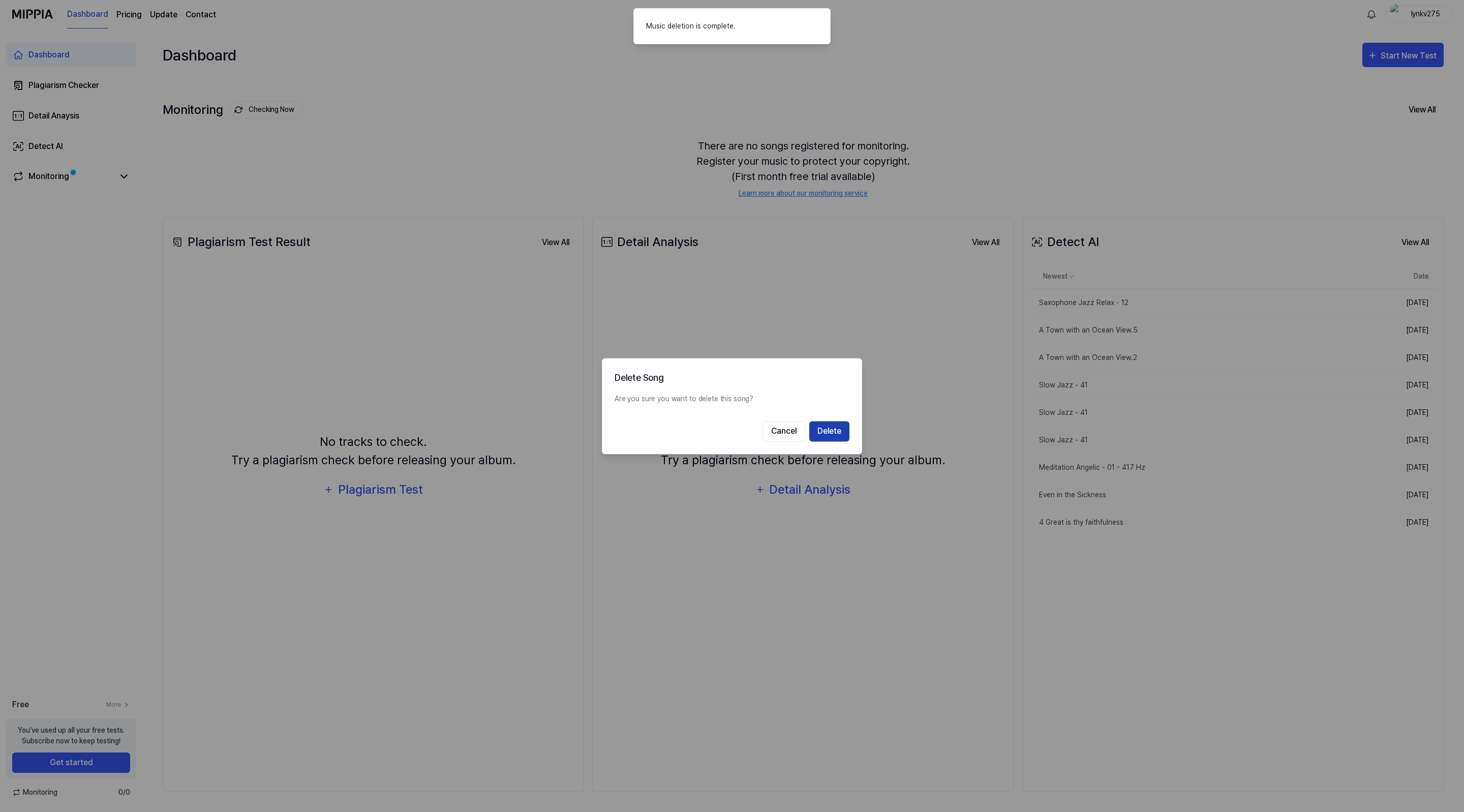
click at [837, 431] on button "Delete" at bounding box center [830, 431] width 40 height 20
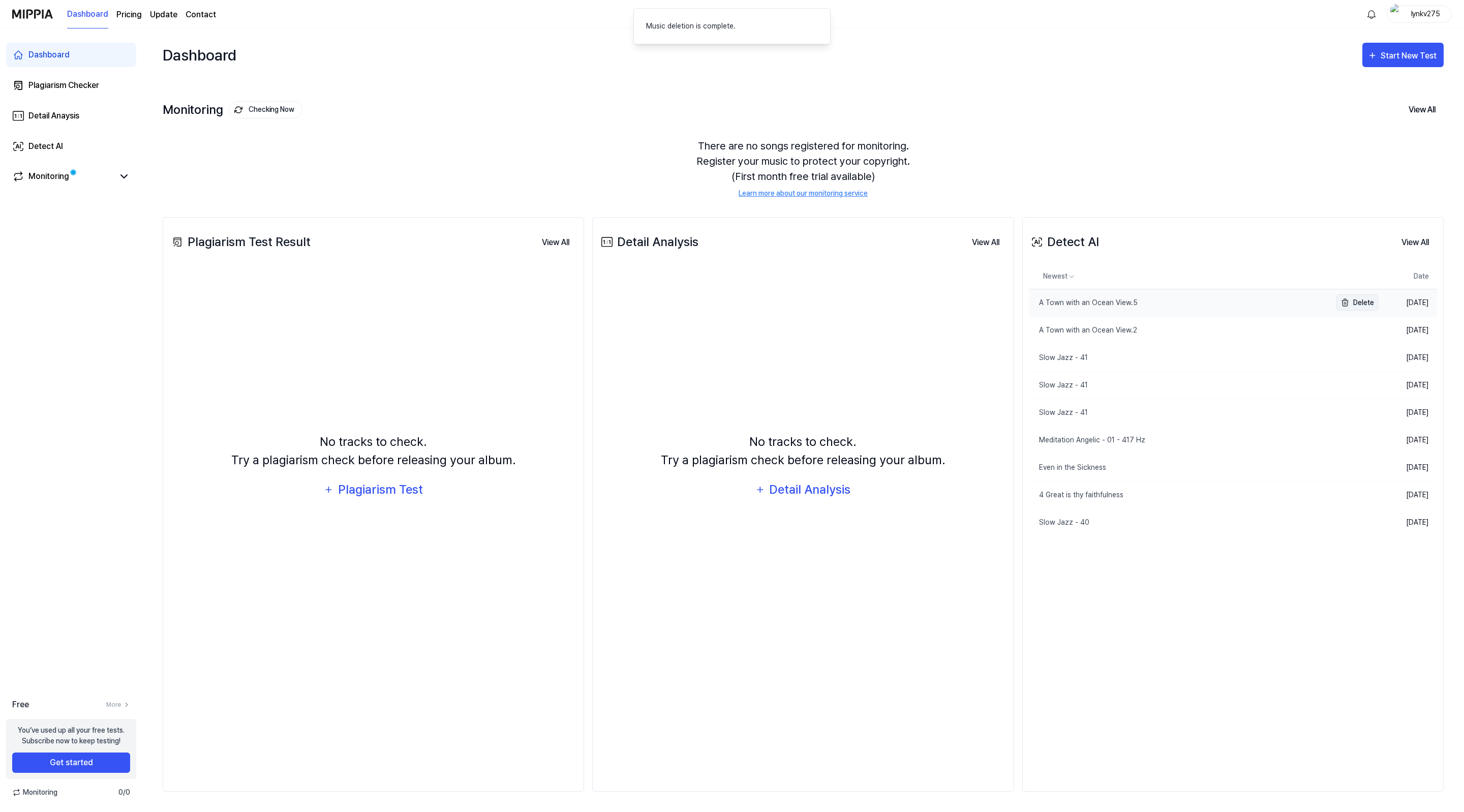
click at [1369, 301] on button "Delete" at bounding box center [1358, 302] width 42 height 16
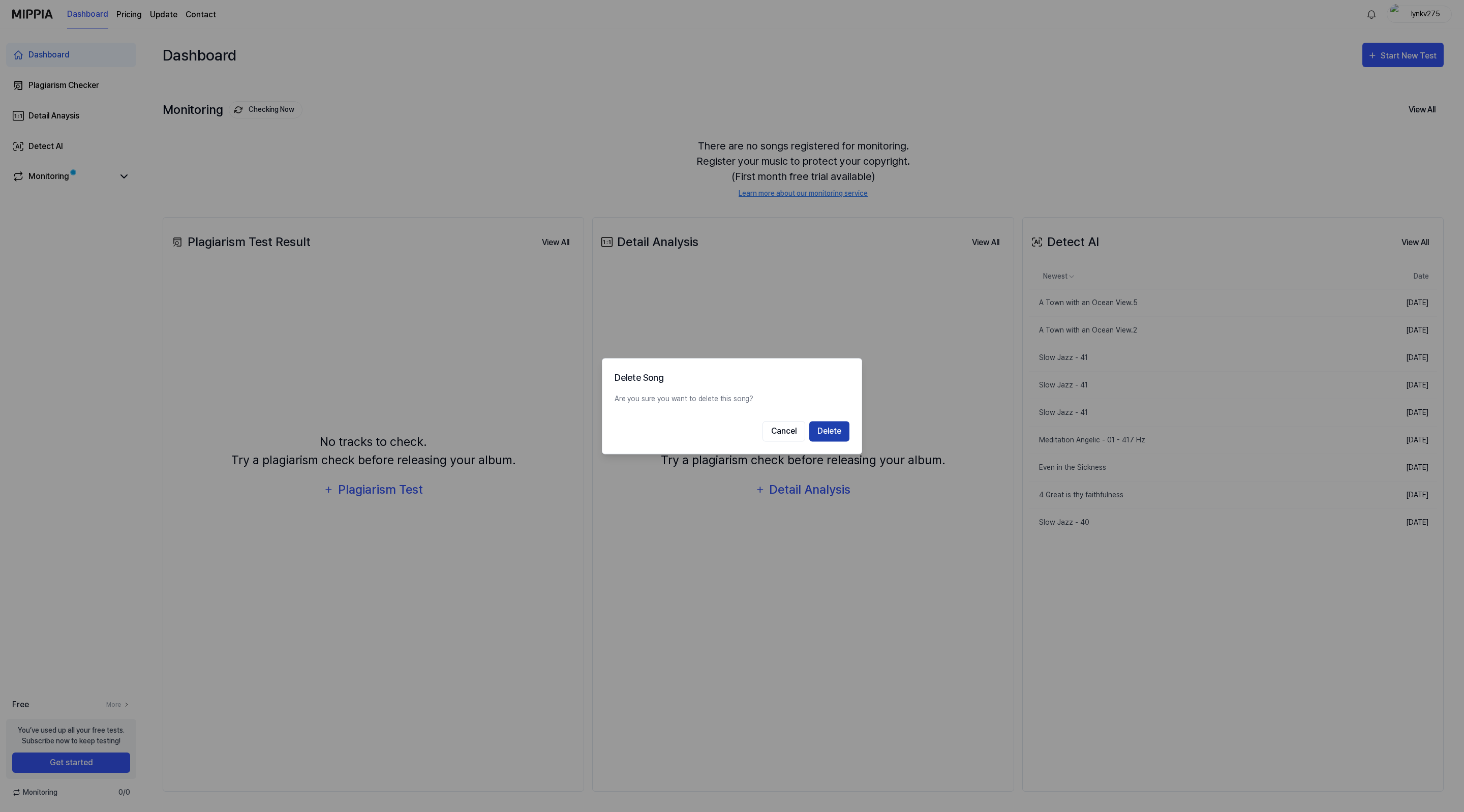
click at [839, 432] on button "Delete" at bounding box center [830, 431] width 40 height 20
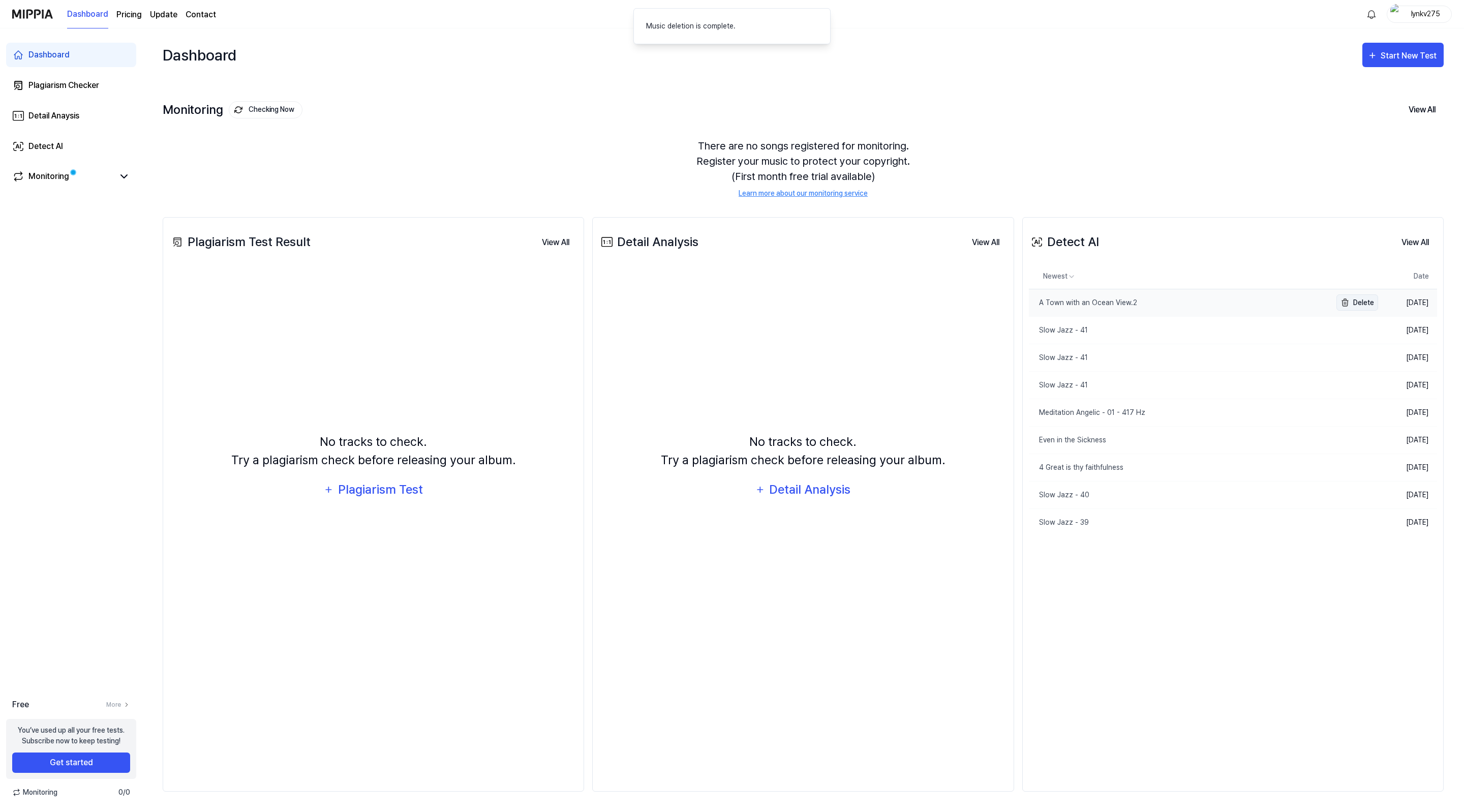
click at [1364, 303] on button "Delete" at bounding box center [1358, 302] width 42 height 16
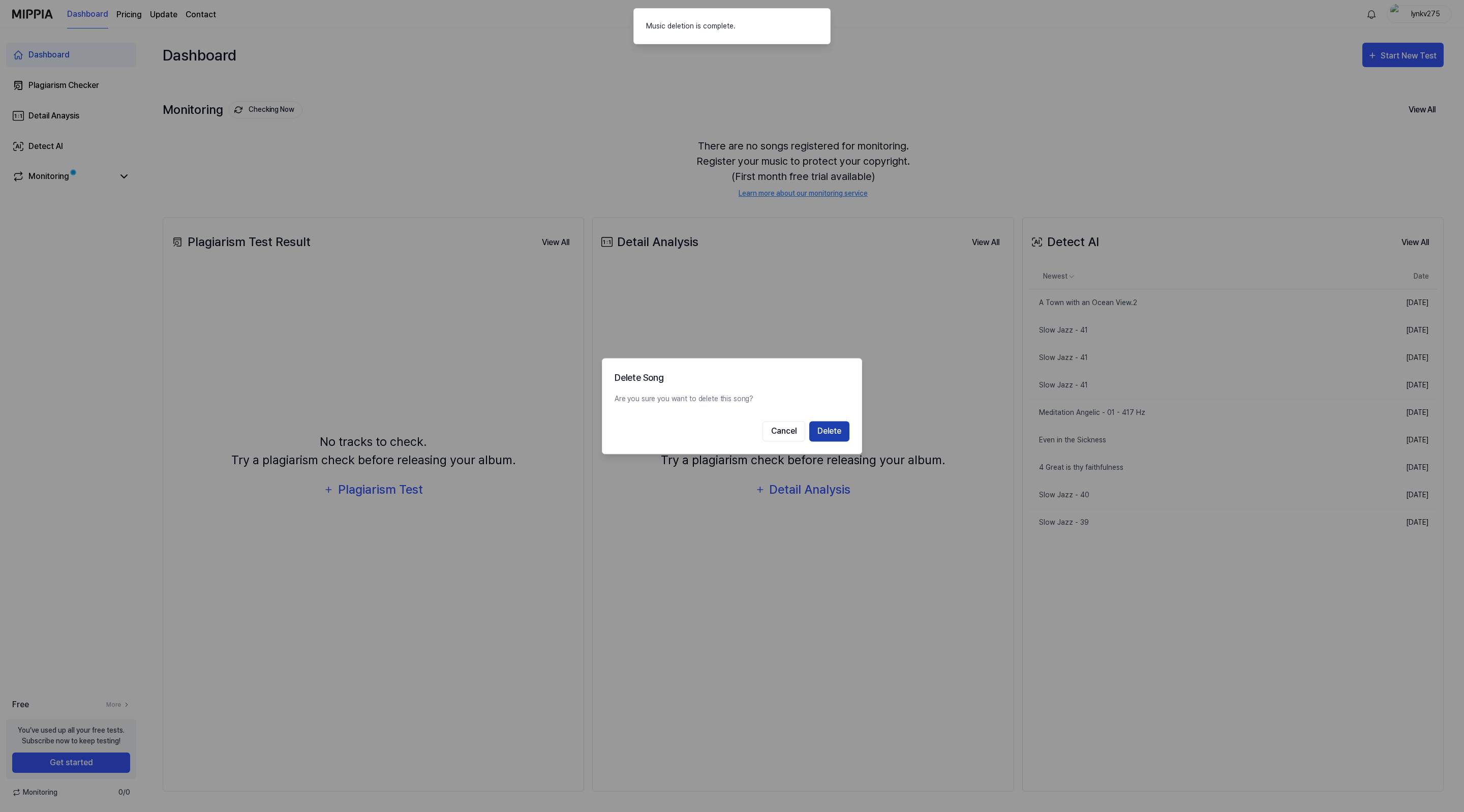
click at [839, 429] on button "Delete" at bounding box center [830, 431] width 40 height 20
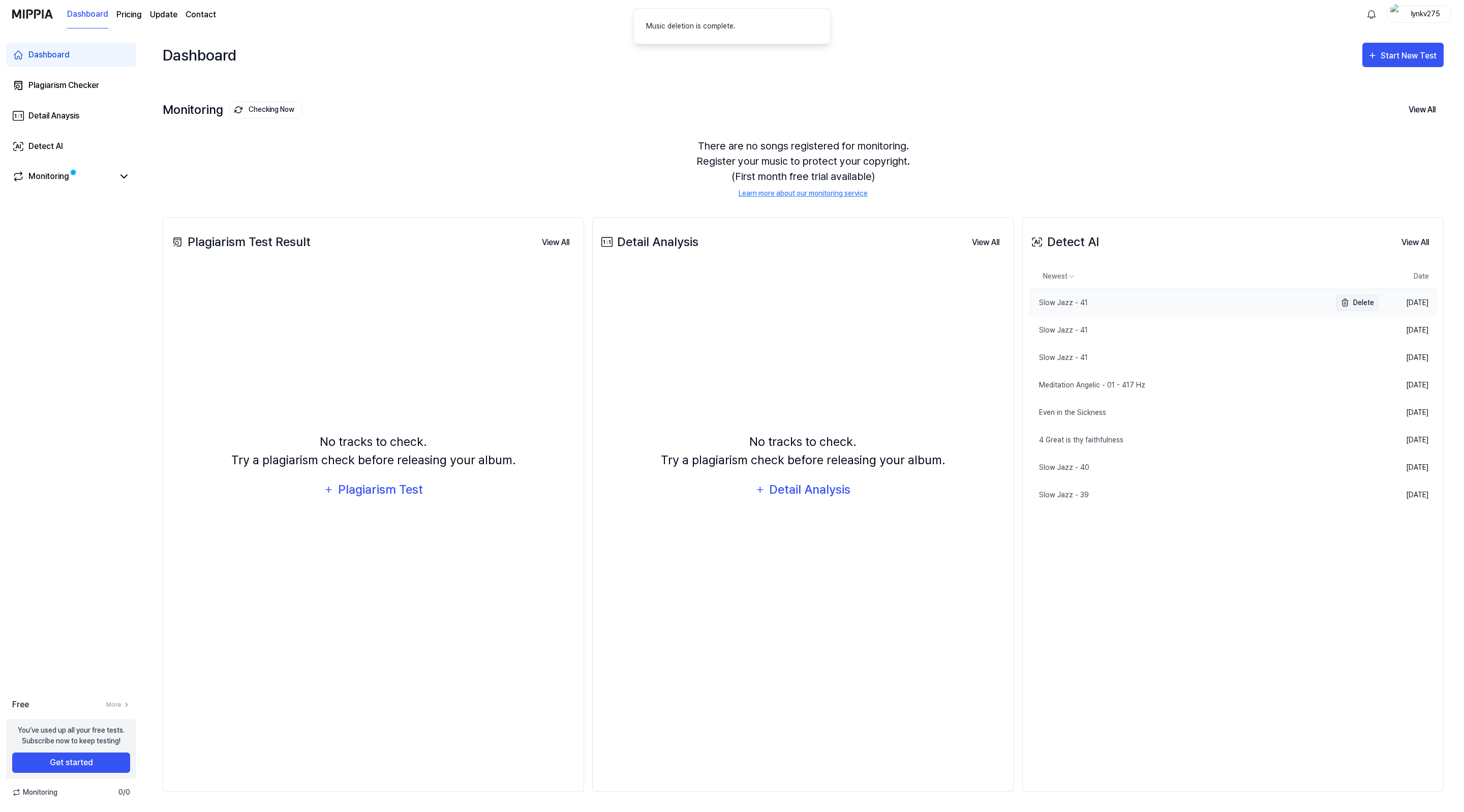
click at [1353, 300] on button "Delete" at bounding box center [1358, 302] width 42 height 16
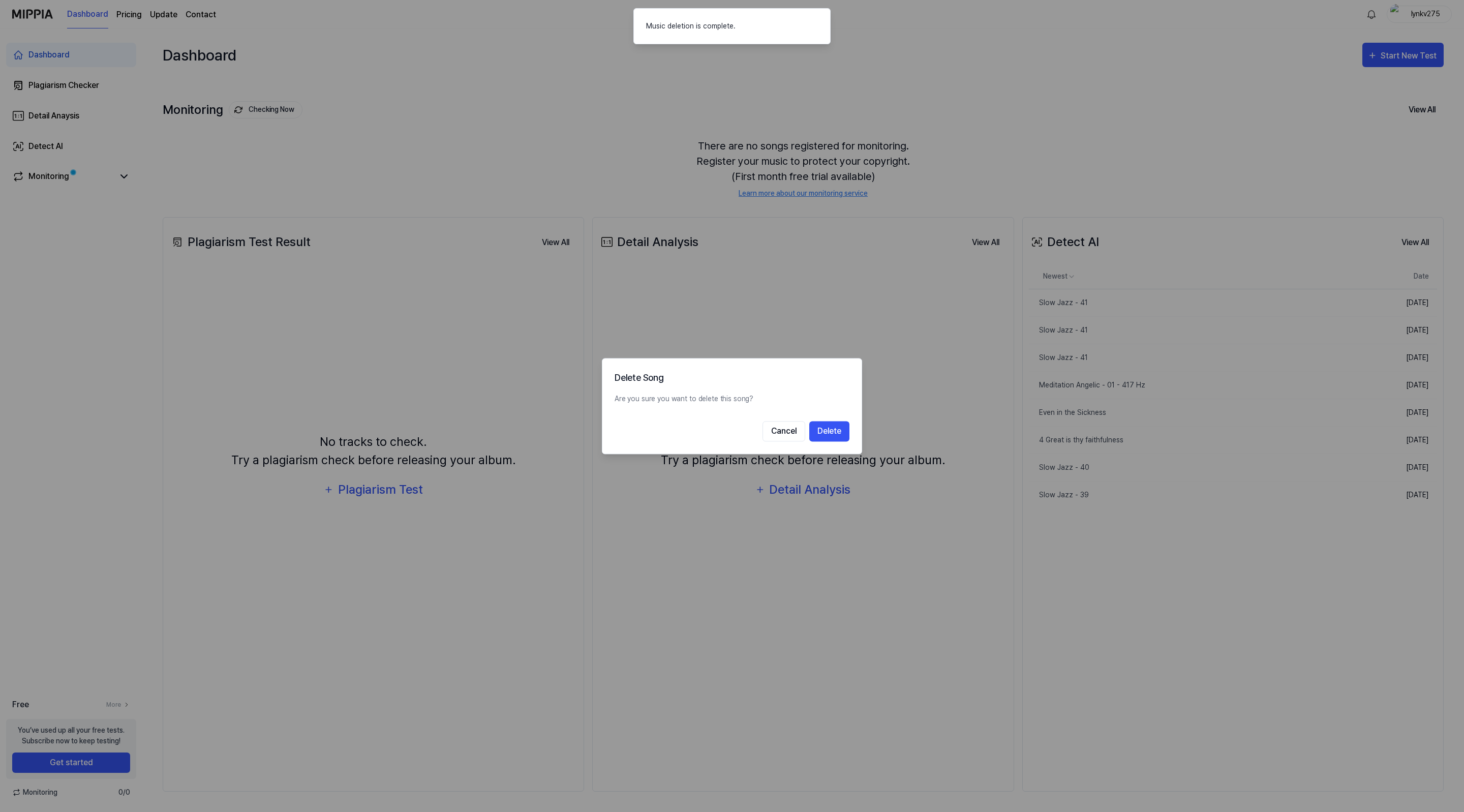
drag, startPoint x: 827, startPoint y: 422, endPoint x: 885, endPoint y: 425, distance: 58.1
click at [827, 423] on button "Delete" at bounding box center [830, 431] width 40 height 20
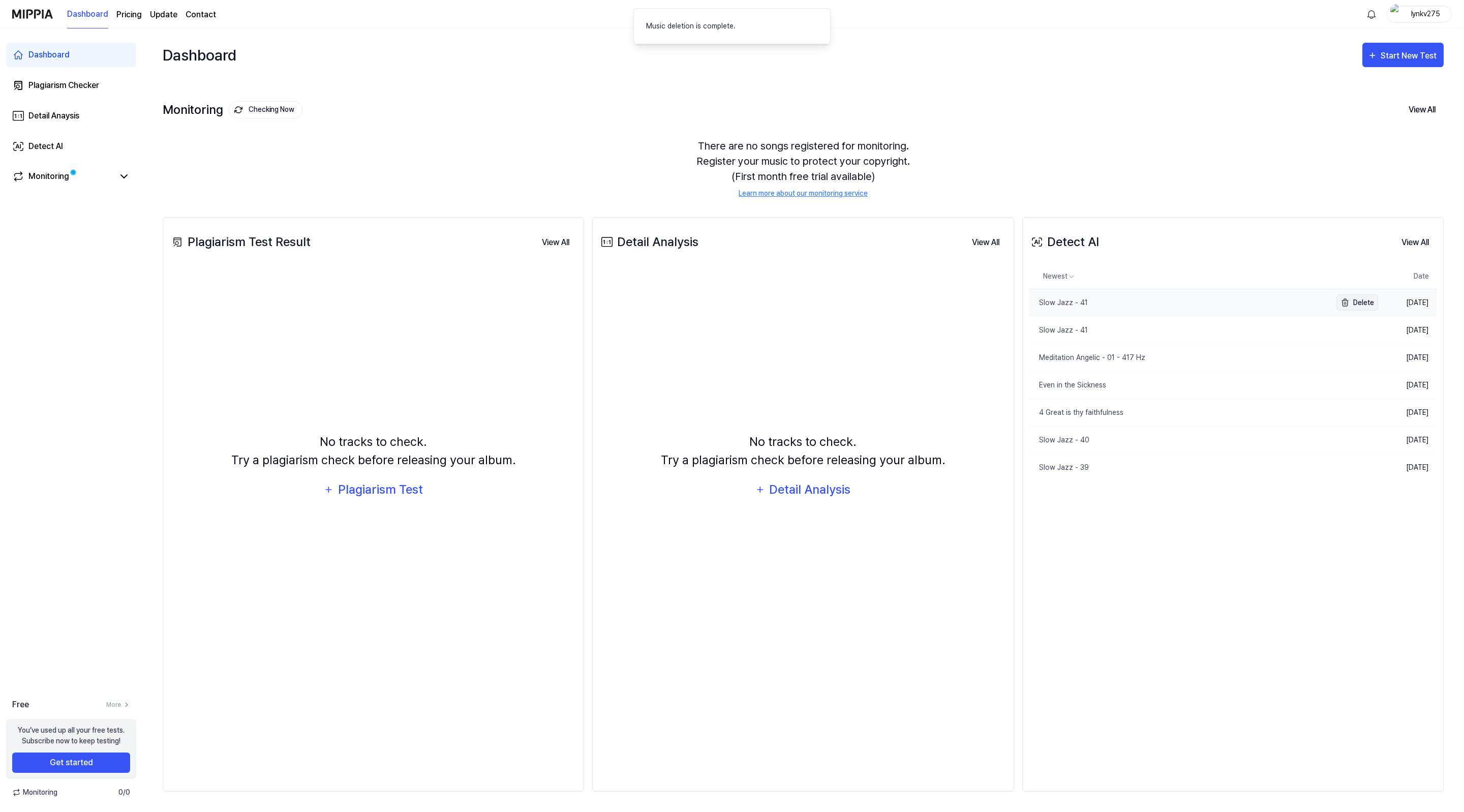
click at [1360, 299] on button "Delete" at bounding box center [1358, 302] width 42 height 16
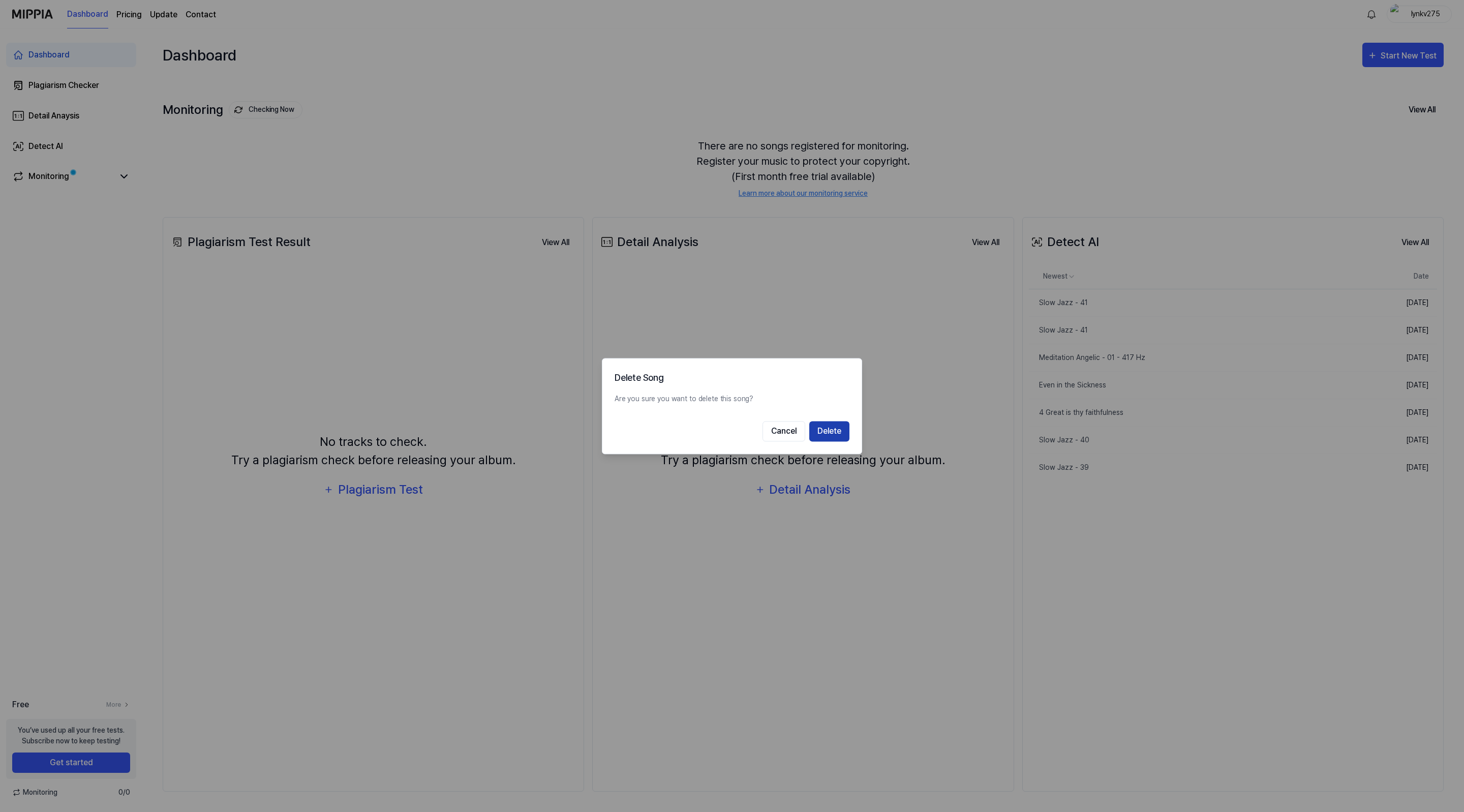
click at [821, 434] on button "Delete" at bounding box center [830, 431] width 40 height 20
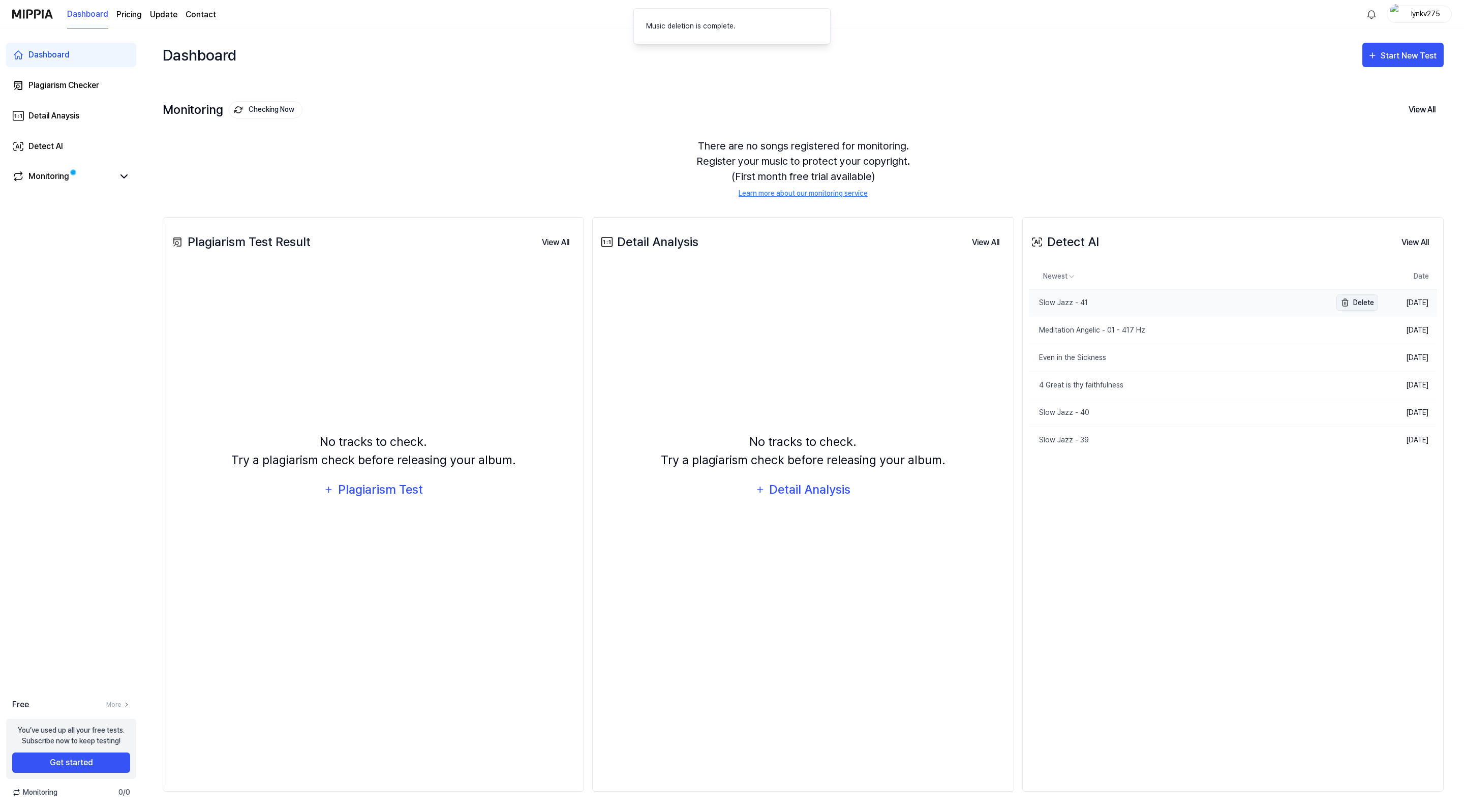
click at [1364, 307] on button "Delete" at bounding box center [1358, 302] width 42 height 16
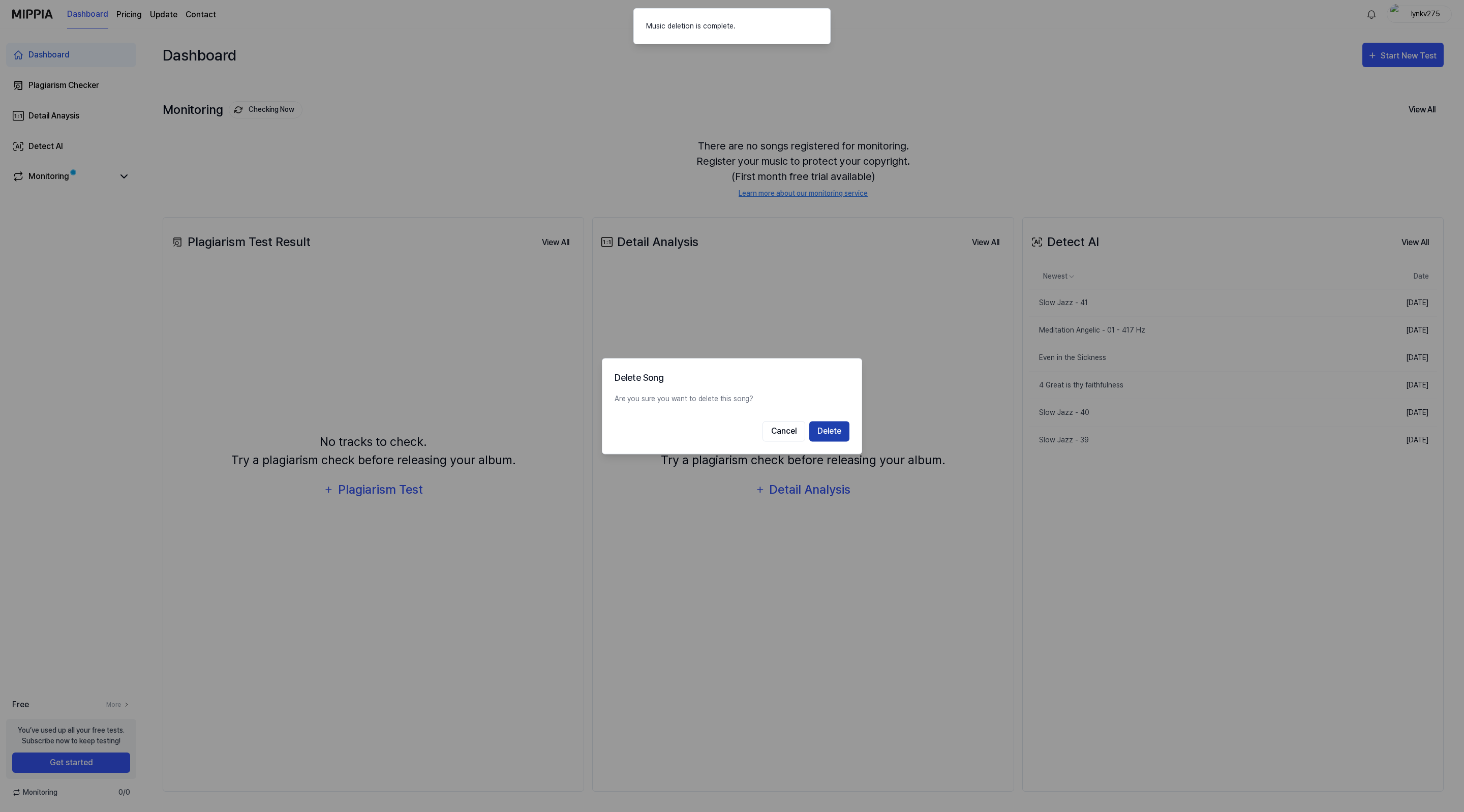
click at [828, 434] on button "Delete" at bounding box center [830, 431] width 40 height 20
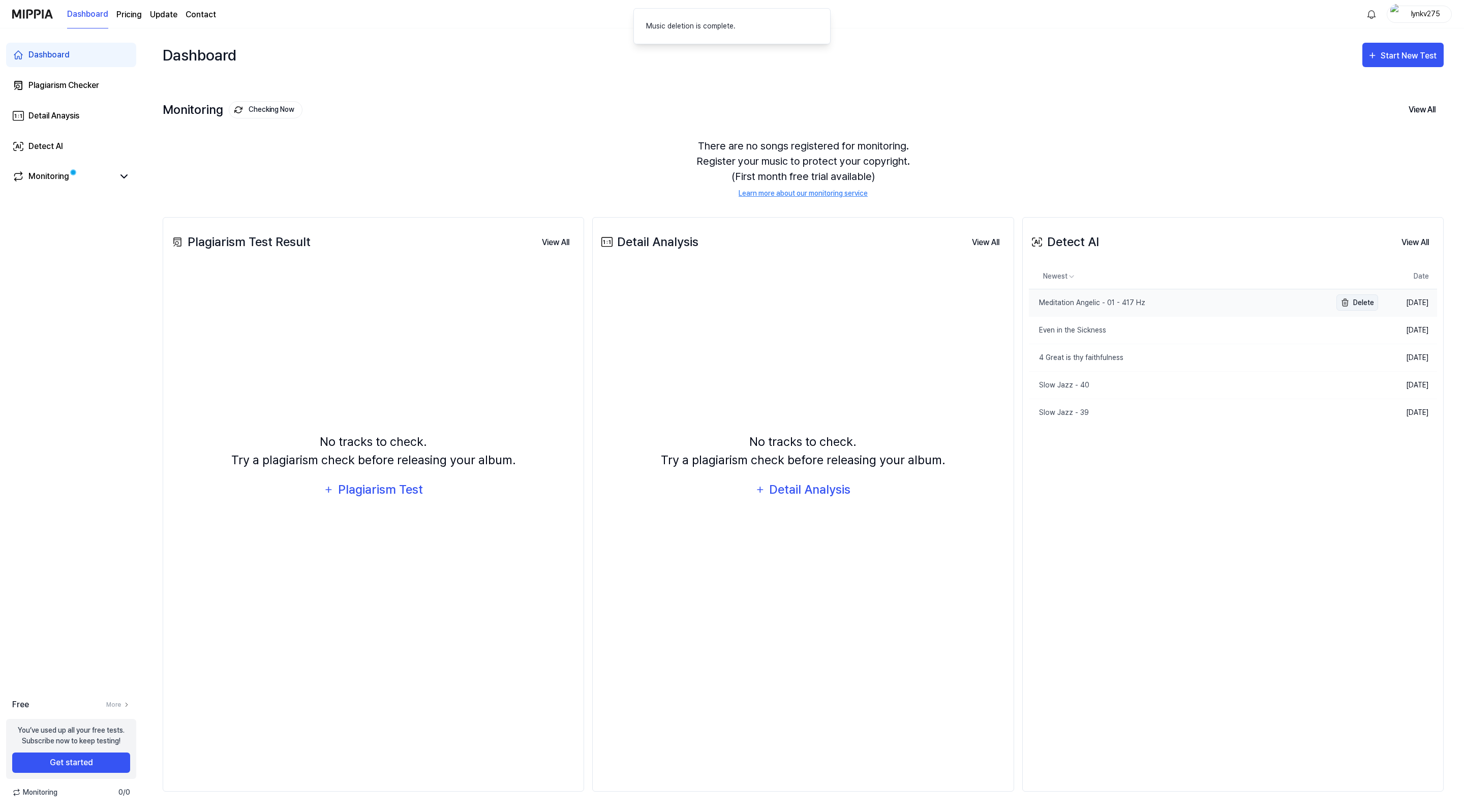
click at [1357, 301] on button "Delete" at bounding box center [1358, 302] width 42 height 16
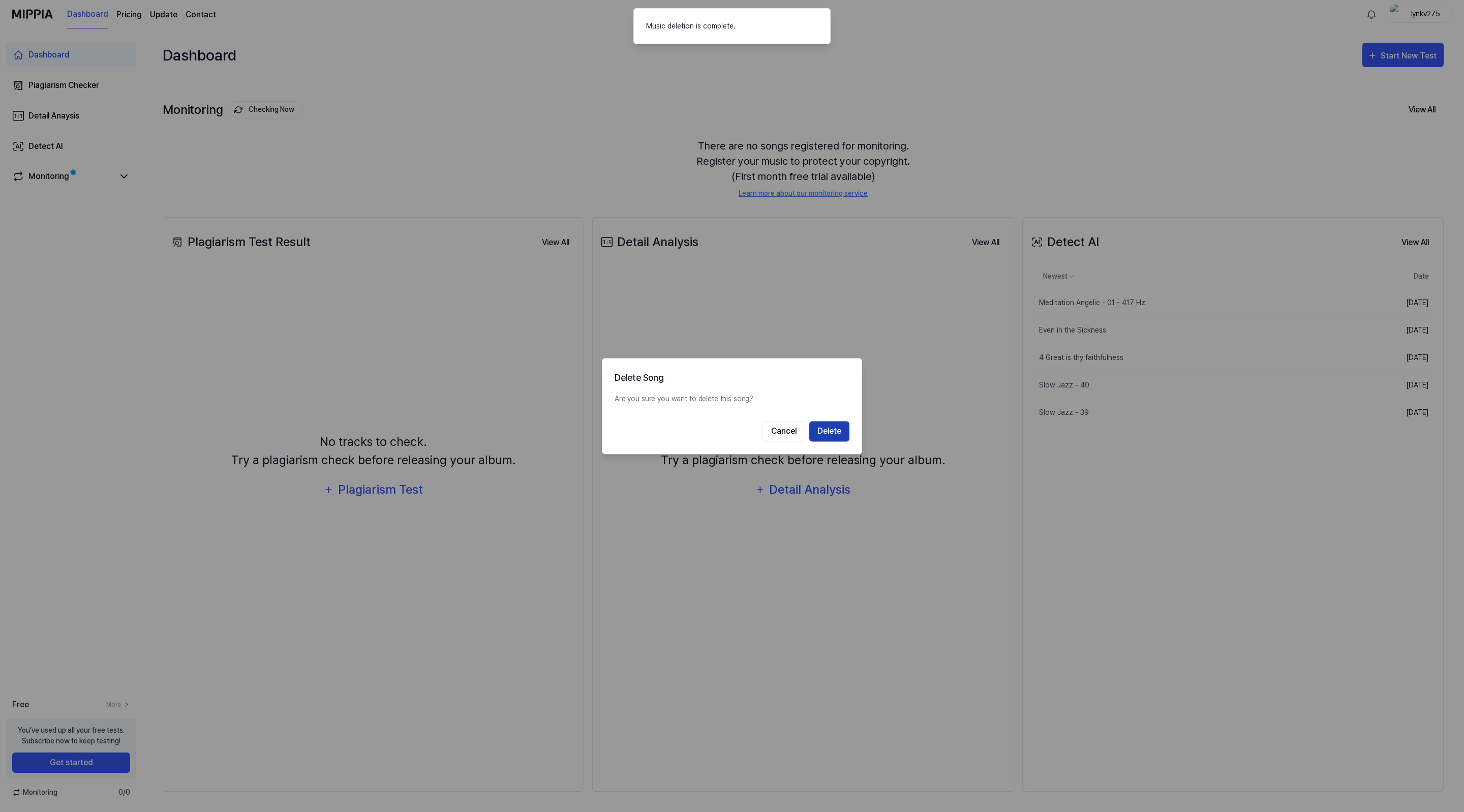
click at [832, 435] on button "Delete" at bounding box center [830, 431] width 40 height 20
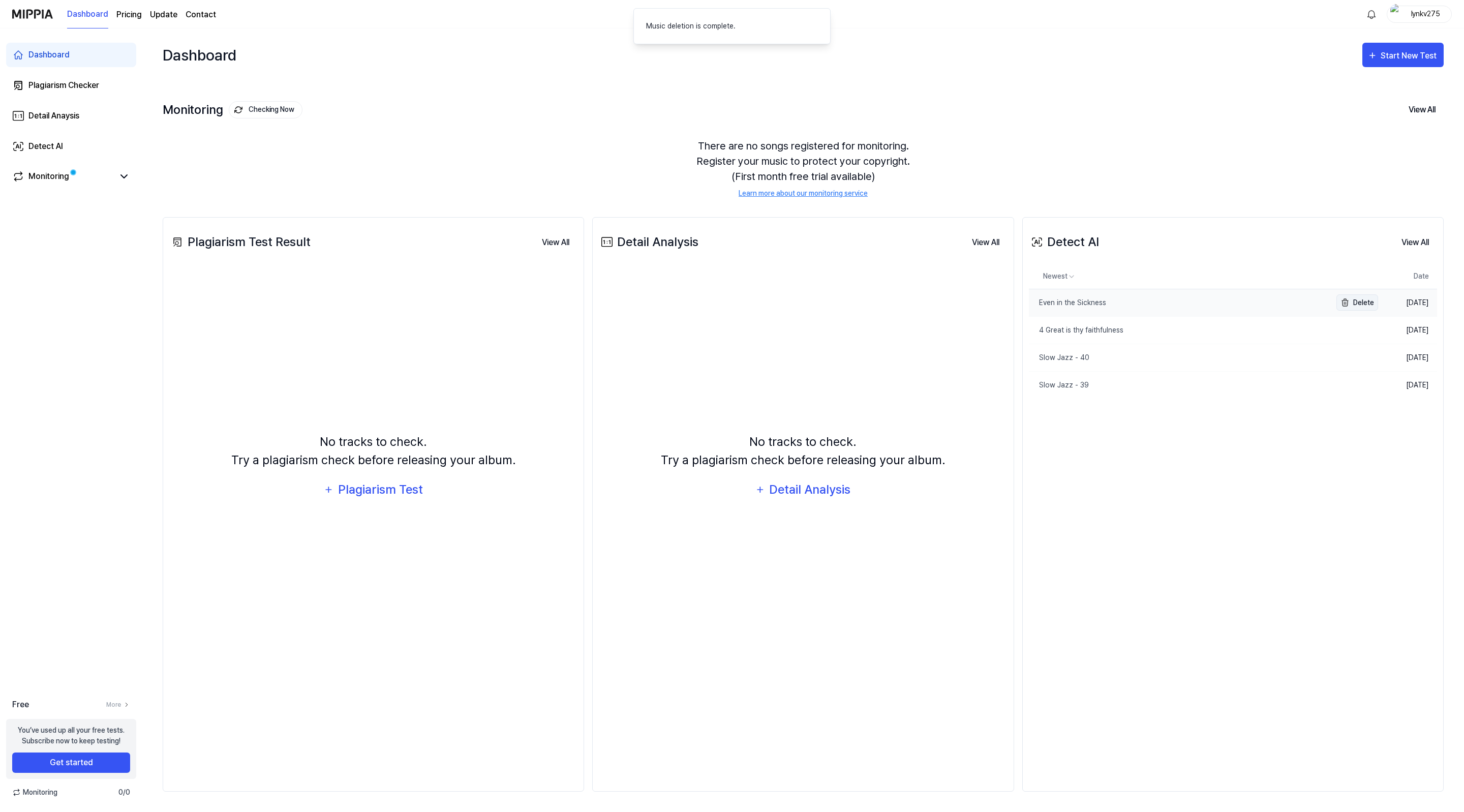
click at [1360, 304] on button "Delete" at bounding box center [1358, 302] width 42 height 16
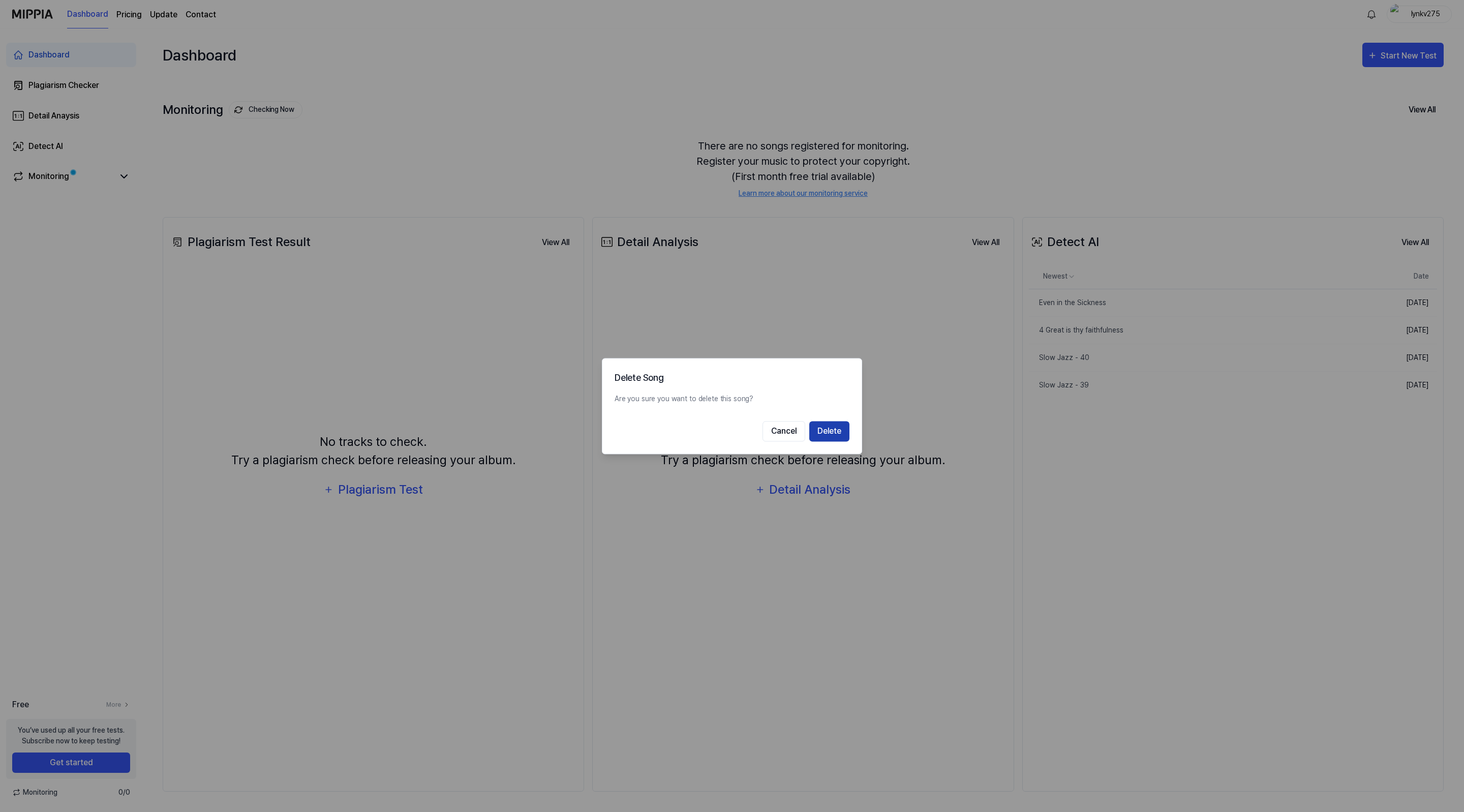
click at [845, 424] on button "Delete" at bounding box center [830, 431] width 40 height 20
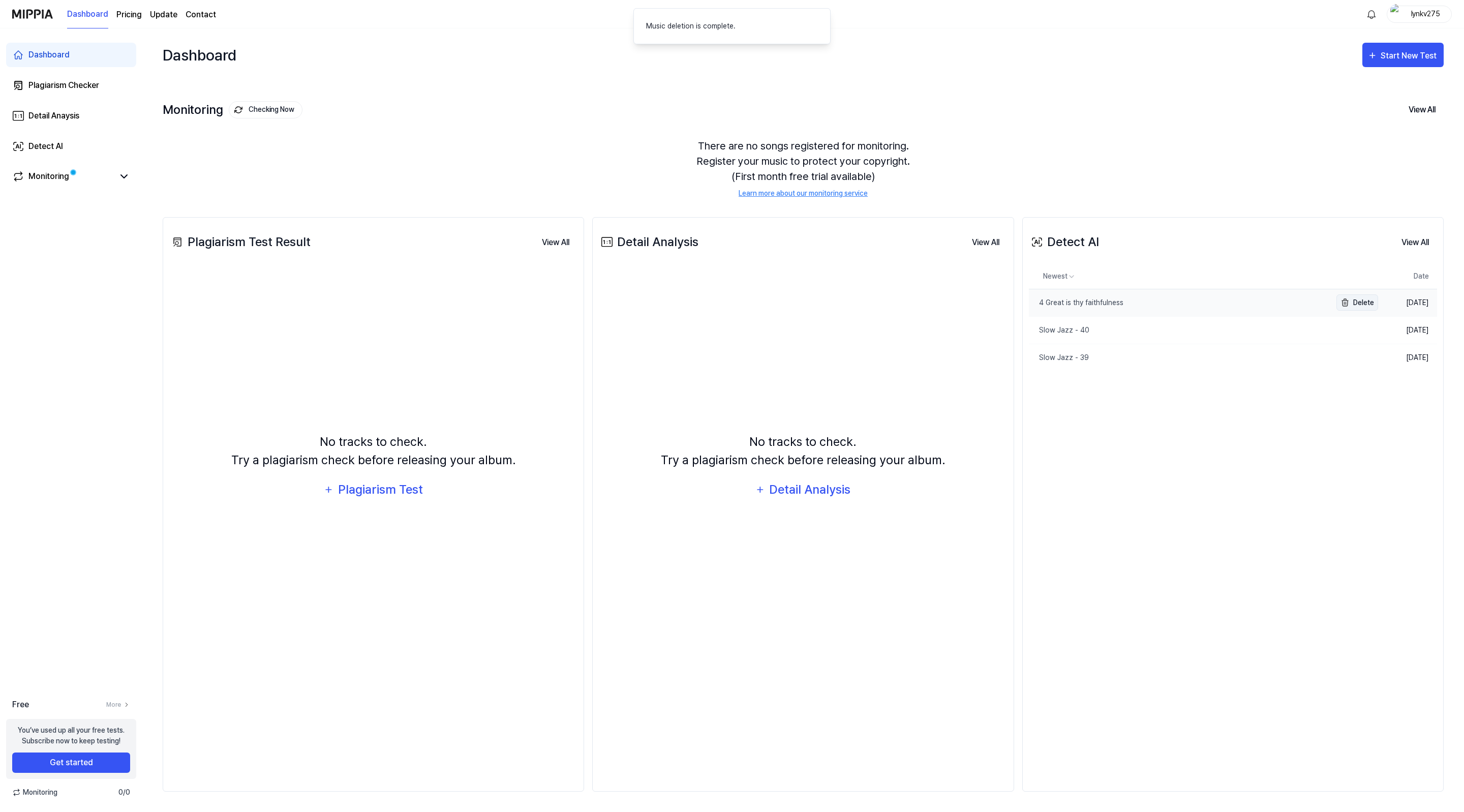
click at [1361, 307] on button "Delete" at bounding box center [1358, 302] width 42 height 16
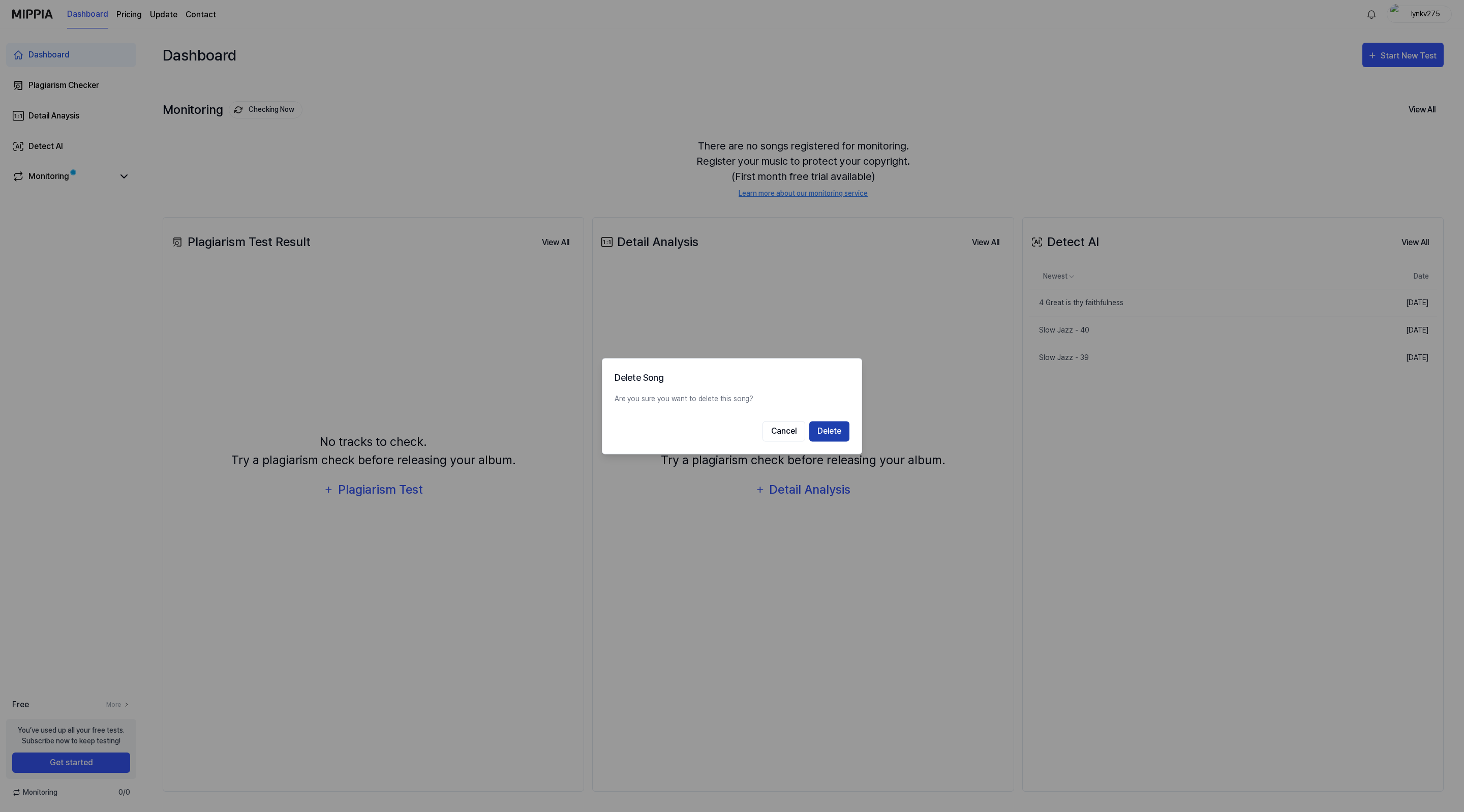
click at [835, 429] on button "Delete" at bounding box center [830, 431] width 40 height 20
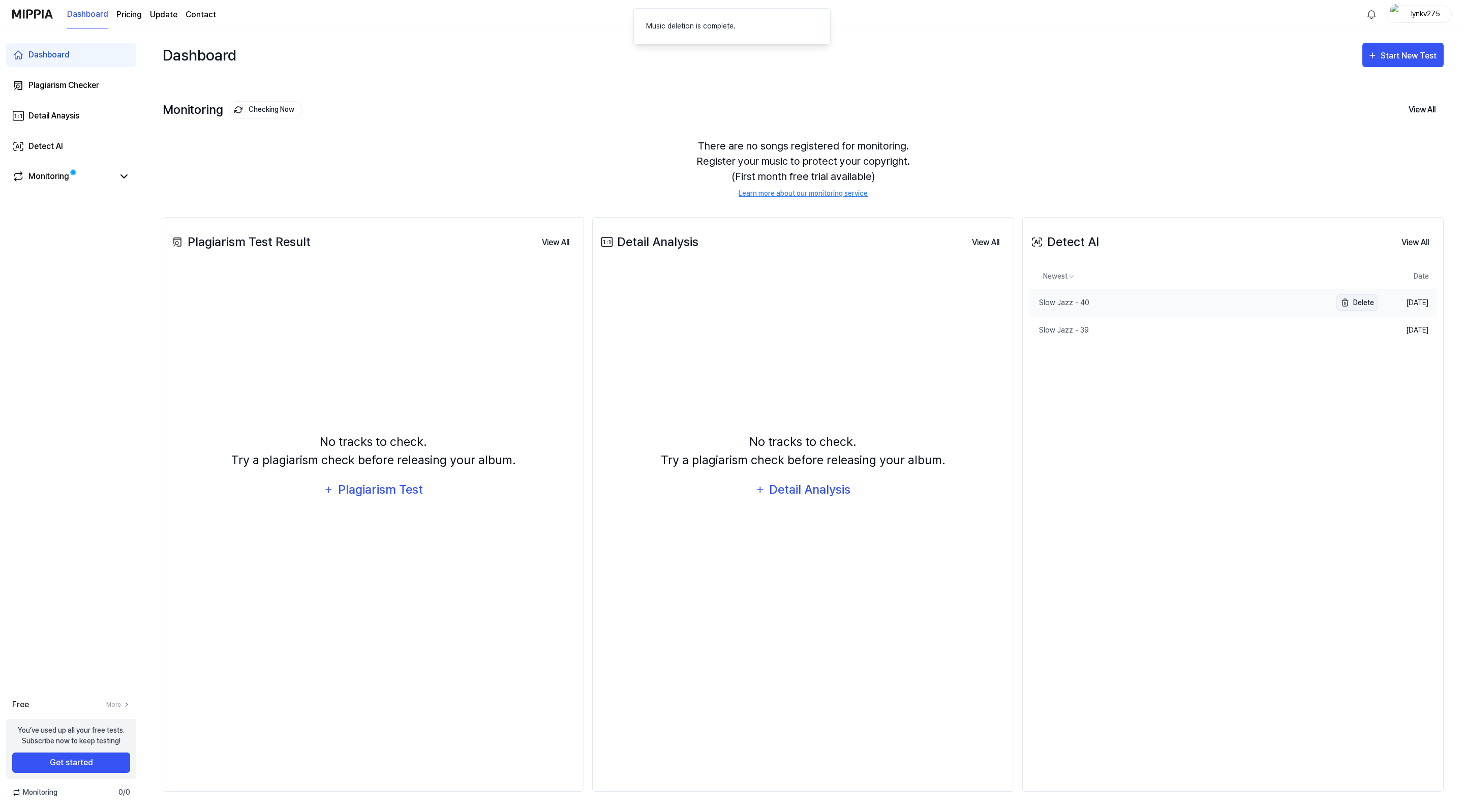
click at [1369, 299] on button "Delete" at bounding box center [1358, 302] width 42 height 16
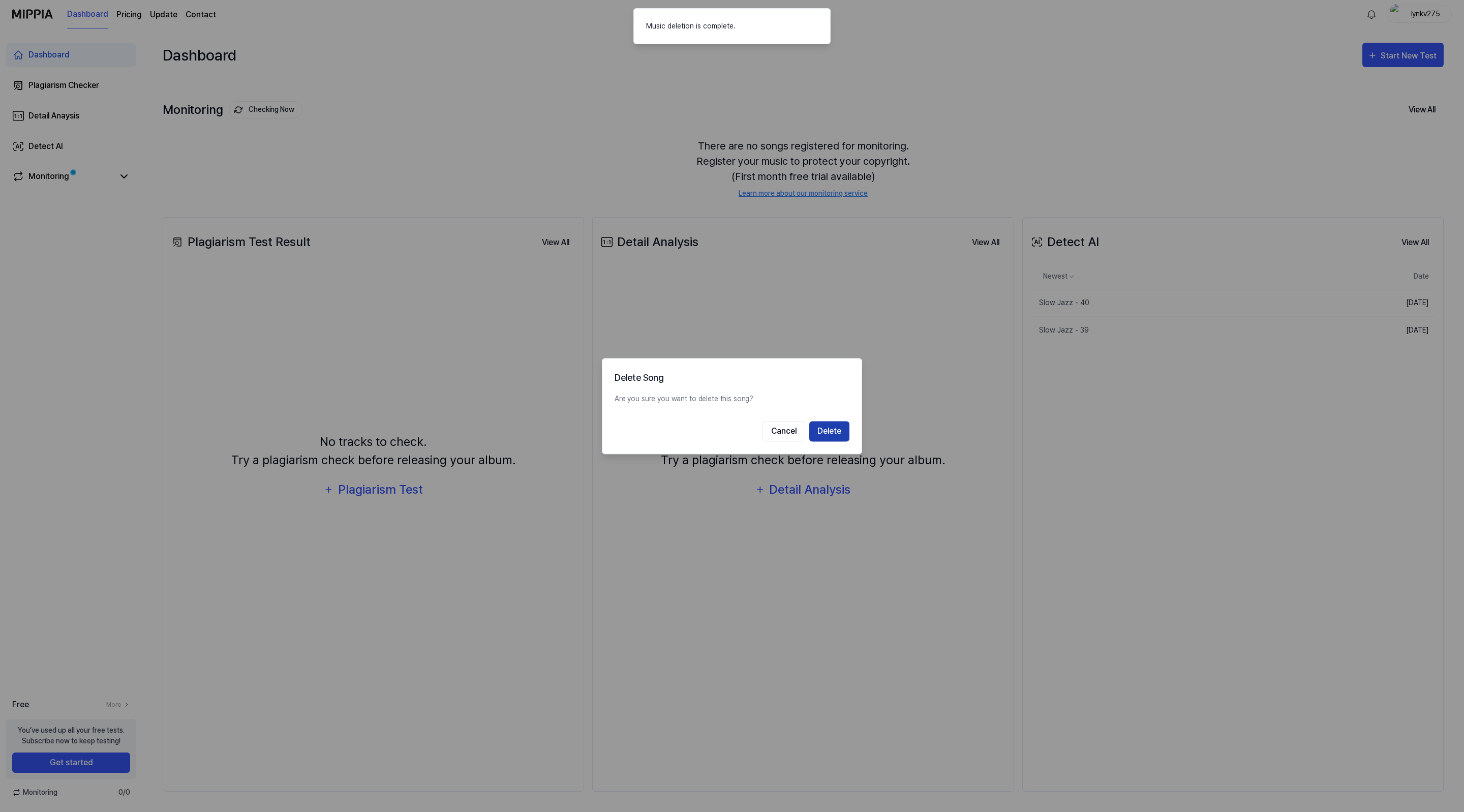
click at [844, 430] on button "Delete" at bounding box center [830, 431] width 40 height 20
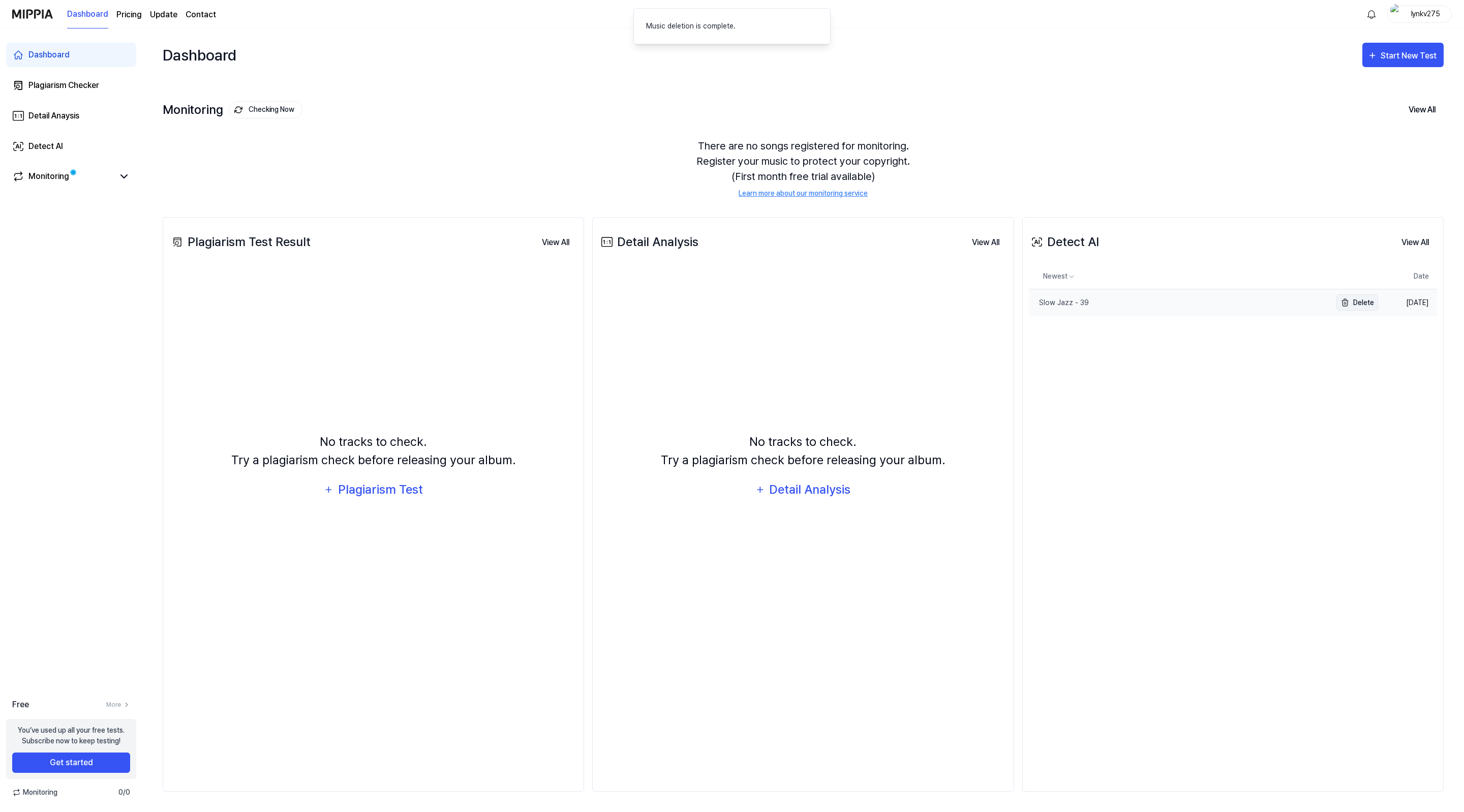
click at [1367, 305] on button "Delete" at bounding box center [1358, 302] width 42 height 16
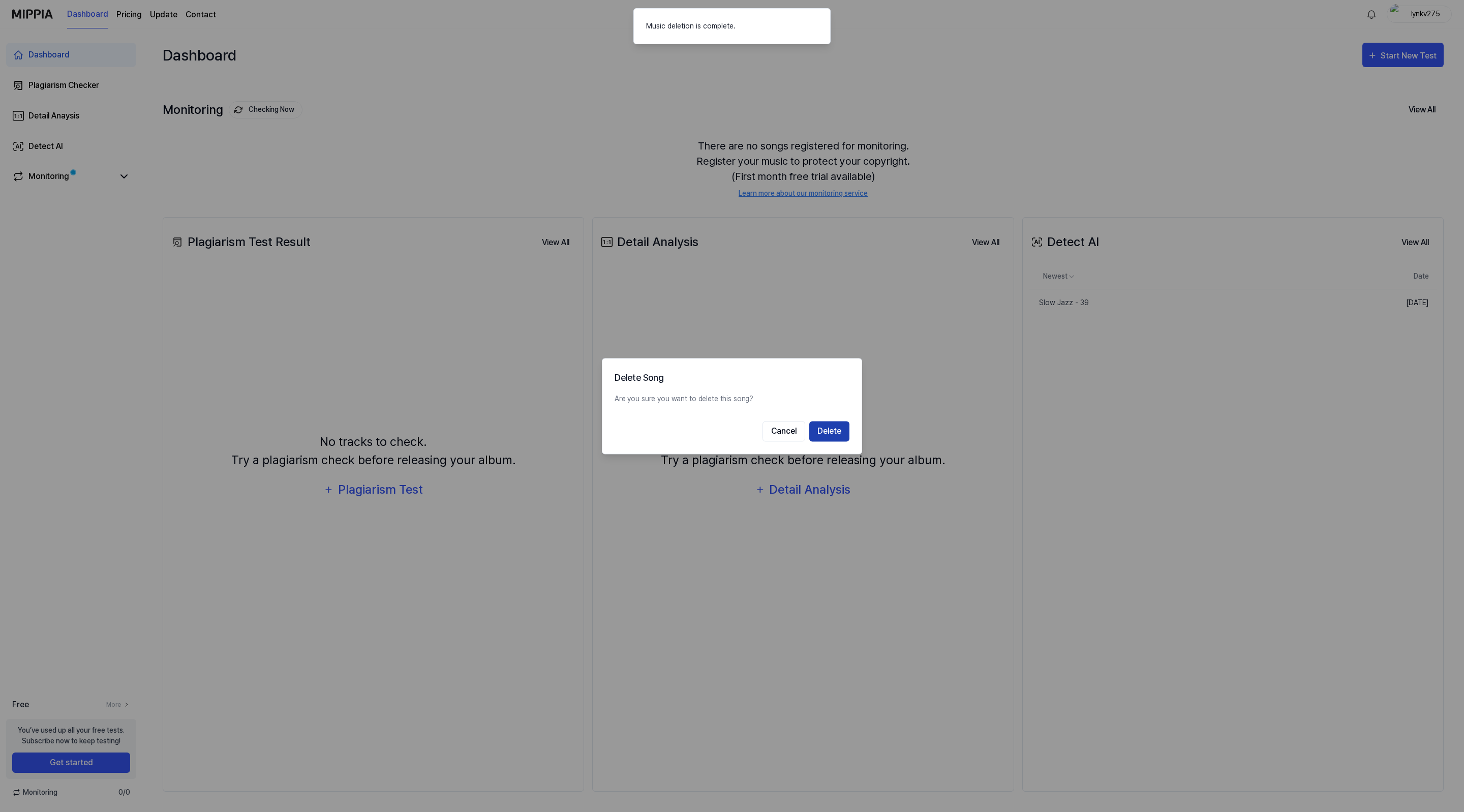
click at [827, 424] on button "Delete" at bounding box center [830, 431] width 40 height 20
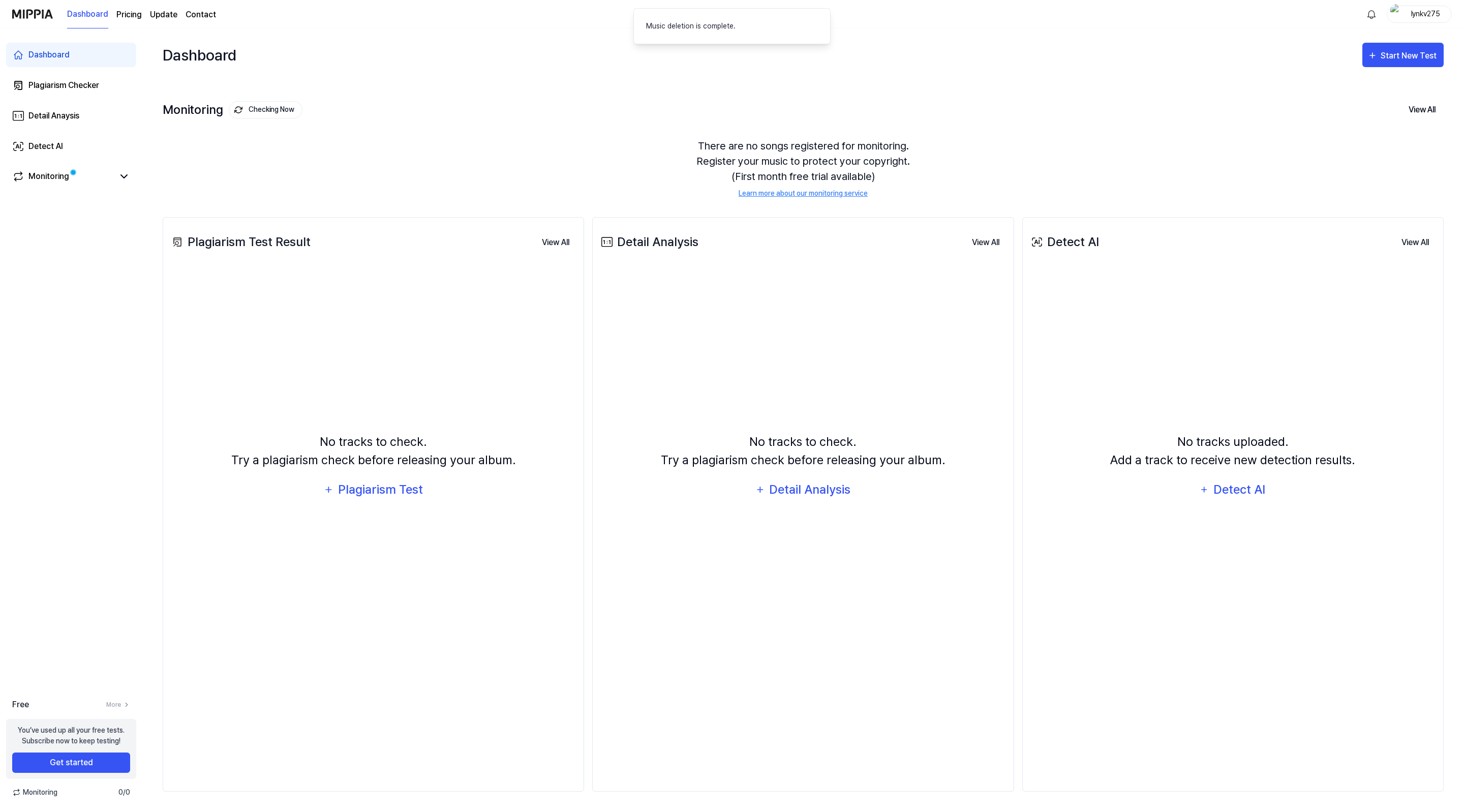
click at [1148, 408] on div "No tracks uploaded. Add a track to receive new detection results. Detect AI" at bounding box center [1234, 467] width 409 height 390
click at [1248, 496] on div "Detect AI" at bounding box center [1239, 489] width 55 height 19
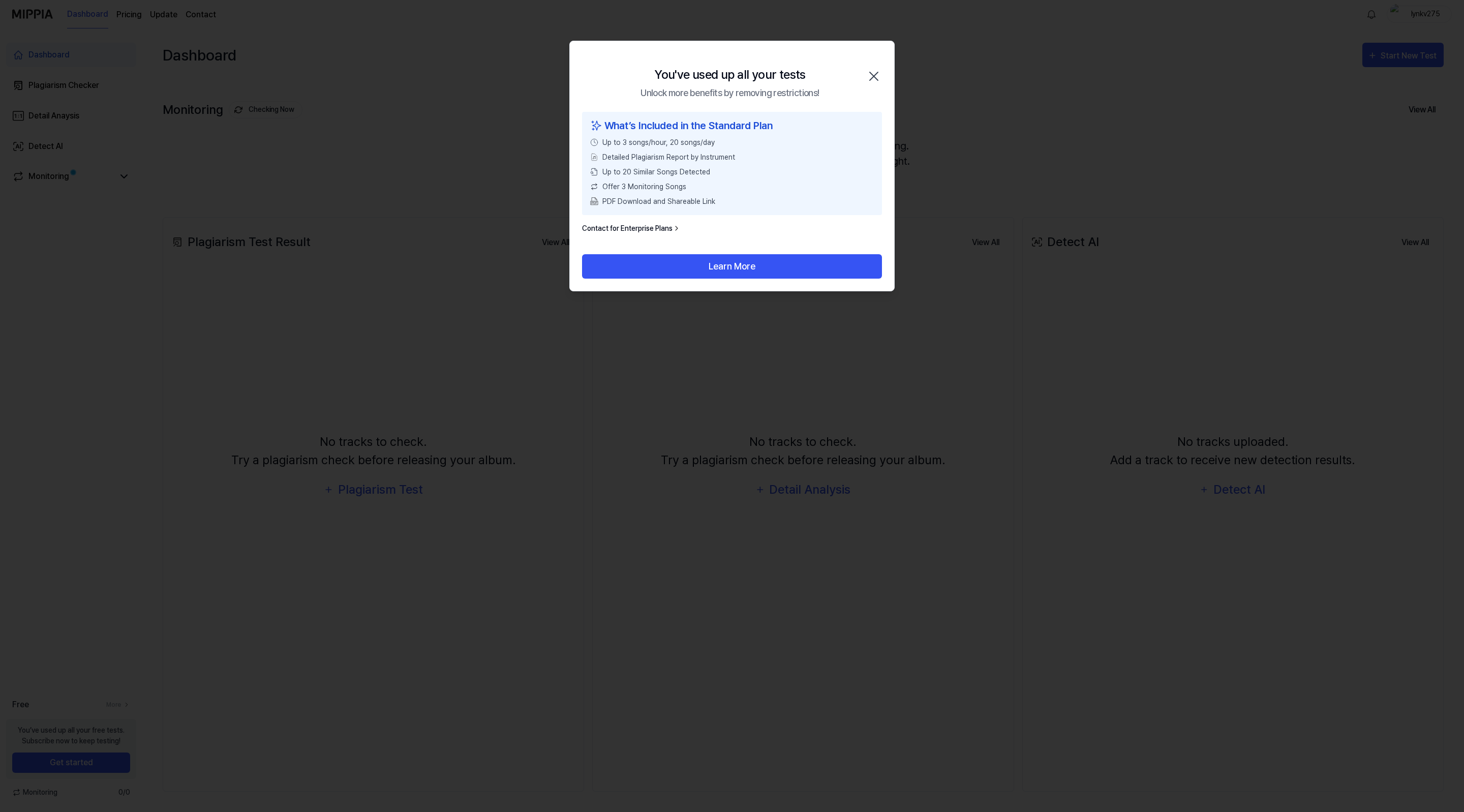
click at [879, 71] on icon "button" at bounding box center [874, 76] width 16 height 16
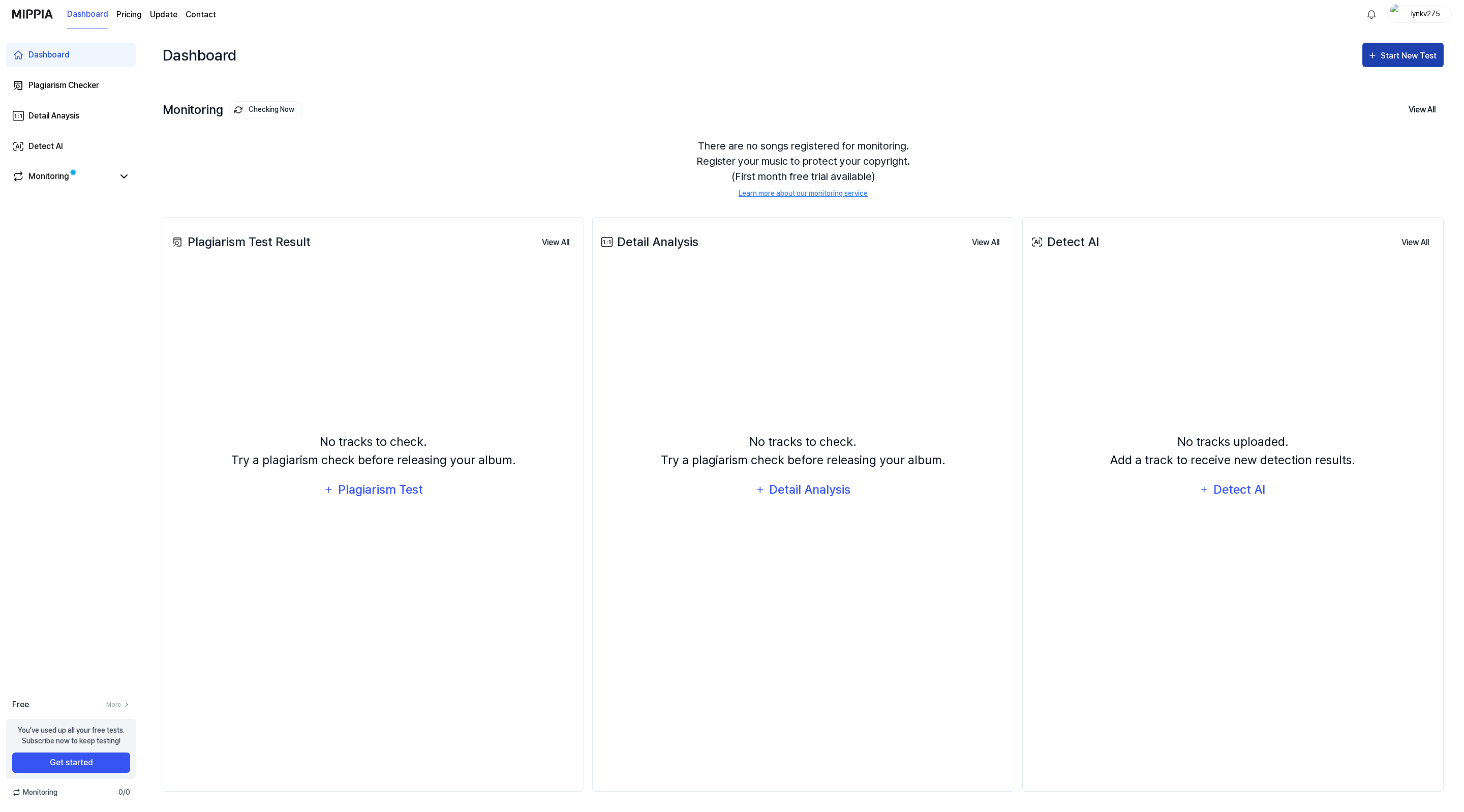
click at [1403, 50] on div "Start New Test" at bounding box center [1409, 56] width 58 height 13
click at [1387, 134] on div "Detect AI" at bounding box center [1389, 136] width 88 height 13
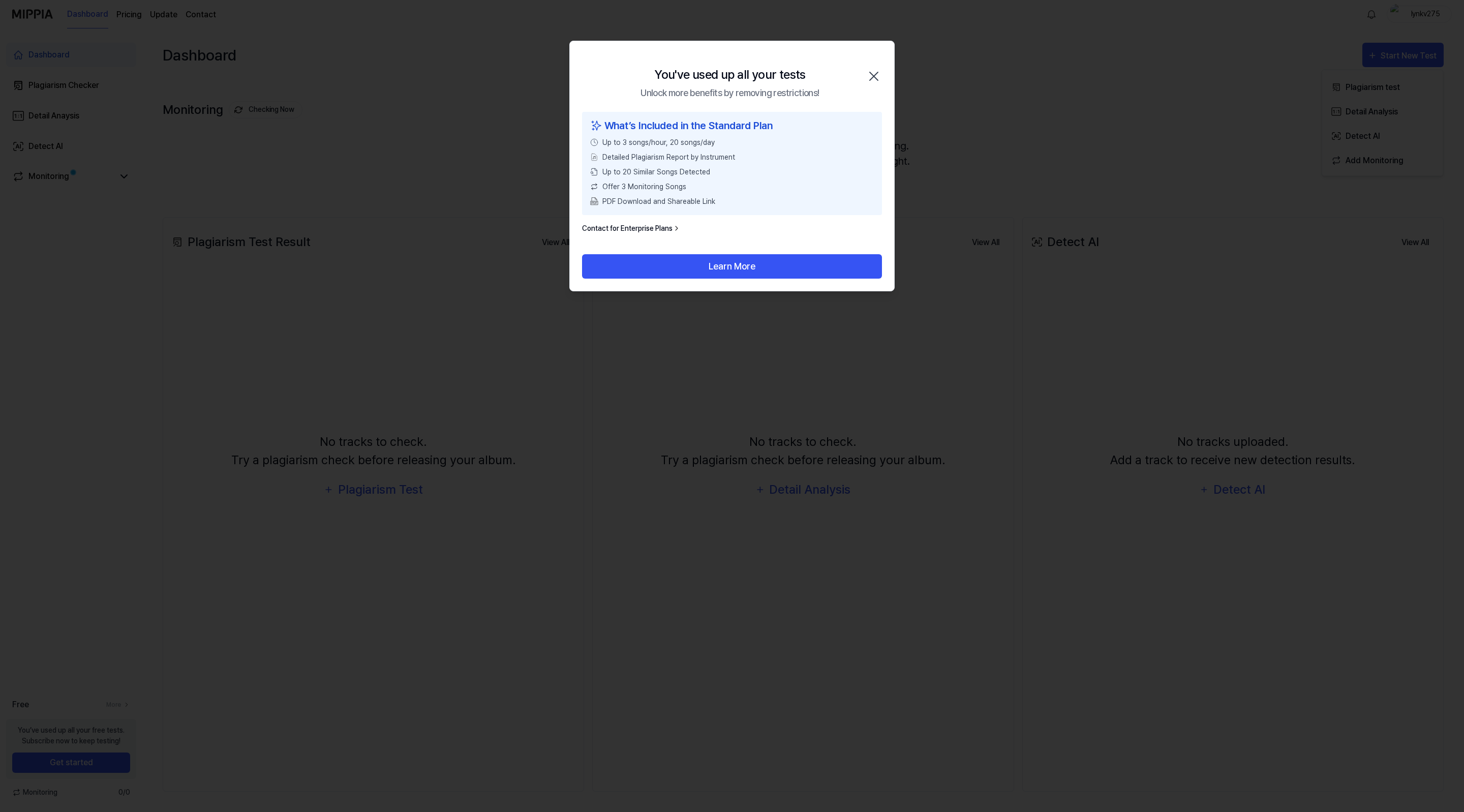
click at [873, 75] on icon "button" at bounding box center [875, 76] width 8 height 8
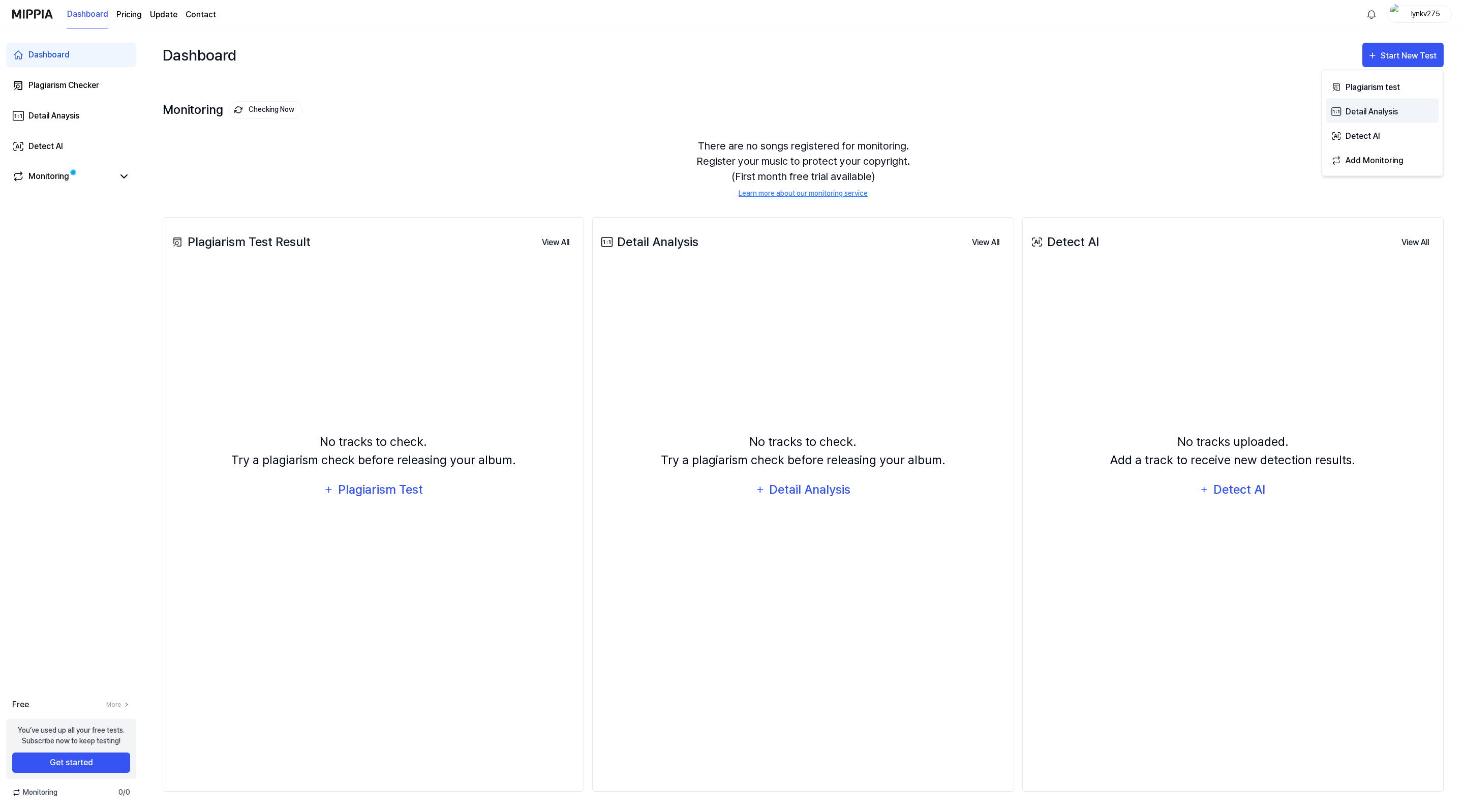
click at [1379, 103] on button "Detail Analysis" at bounding box center [1382, 110] width 113 height 24
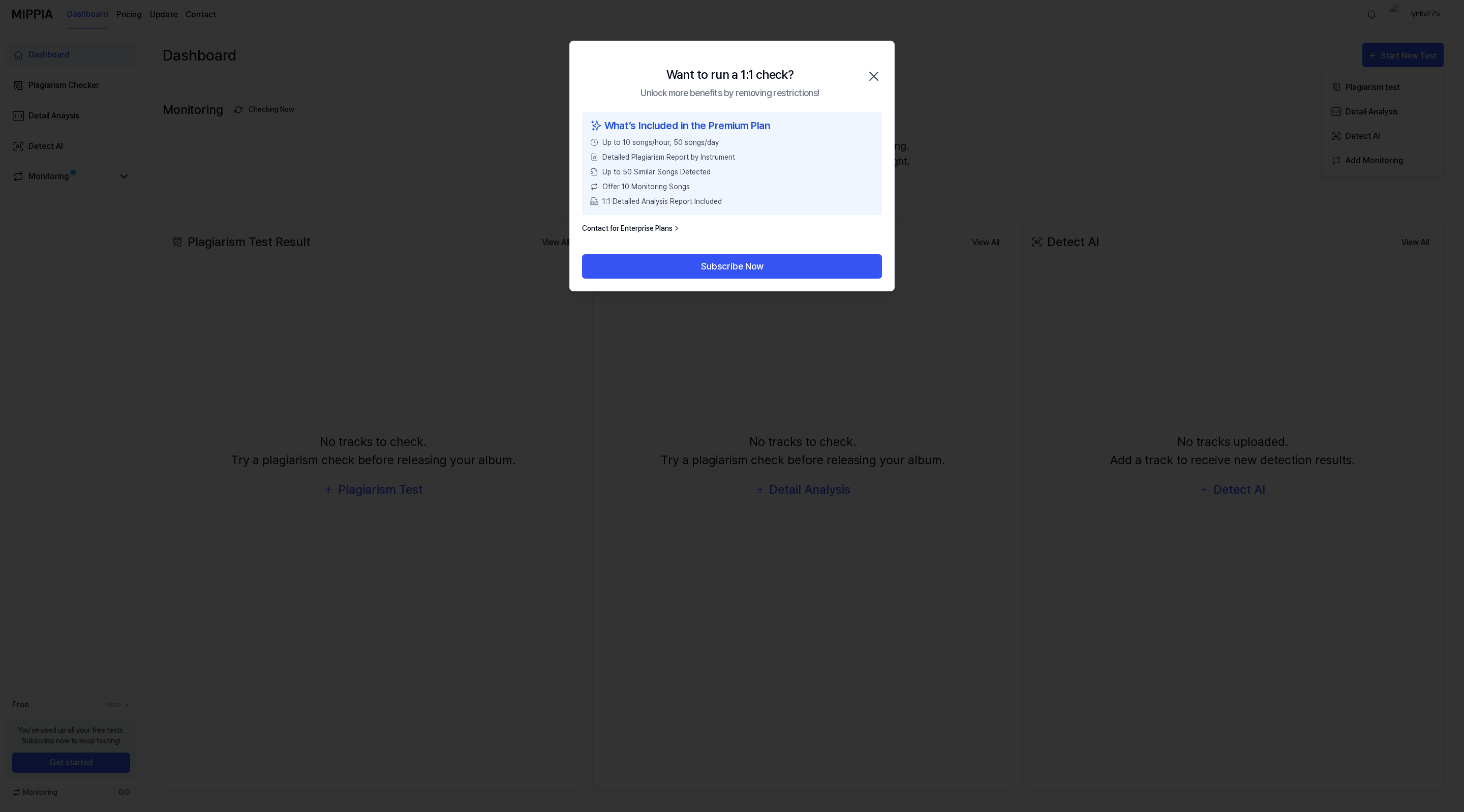
click at [873, 70] on icon "button" at bounding box center [874, 76] width 16 height 16
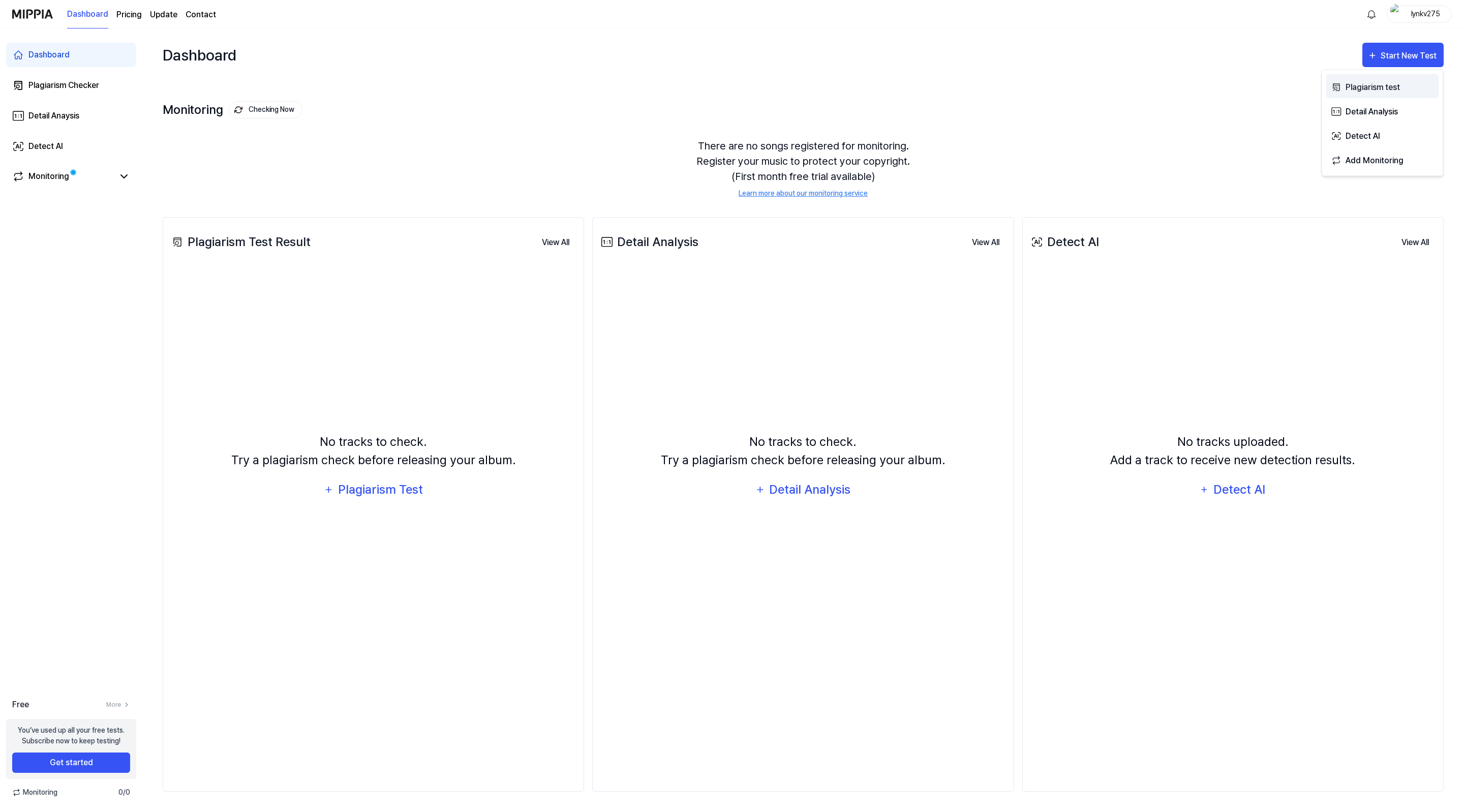
click at [1373, 88] on div "Plagiarism test" at bounding box center [1389, 87] width 88 height 13
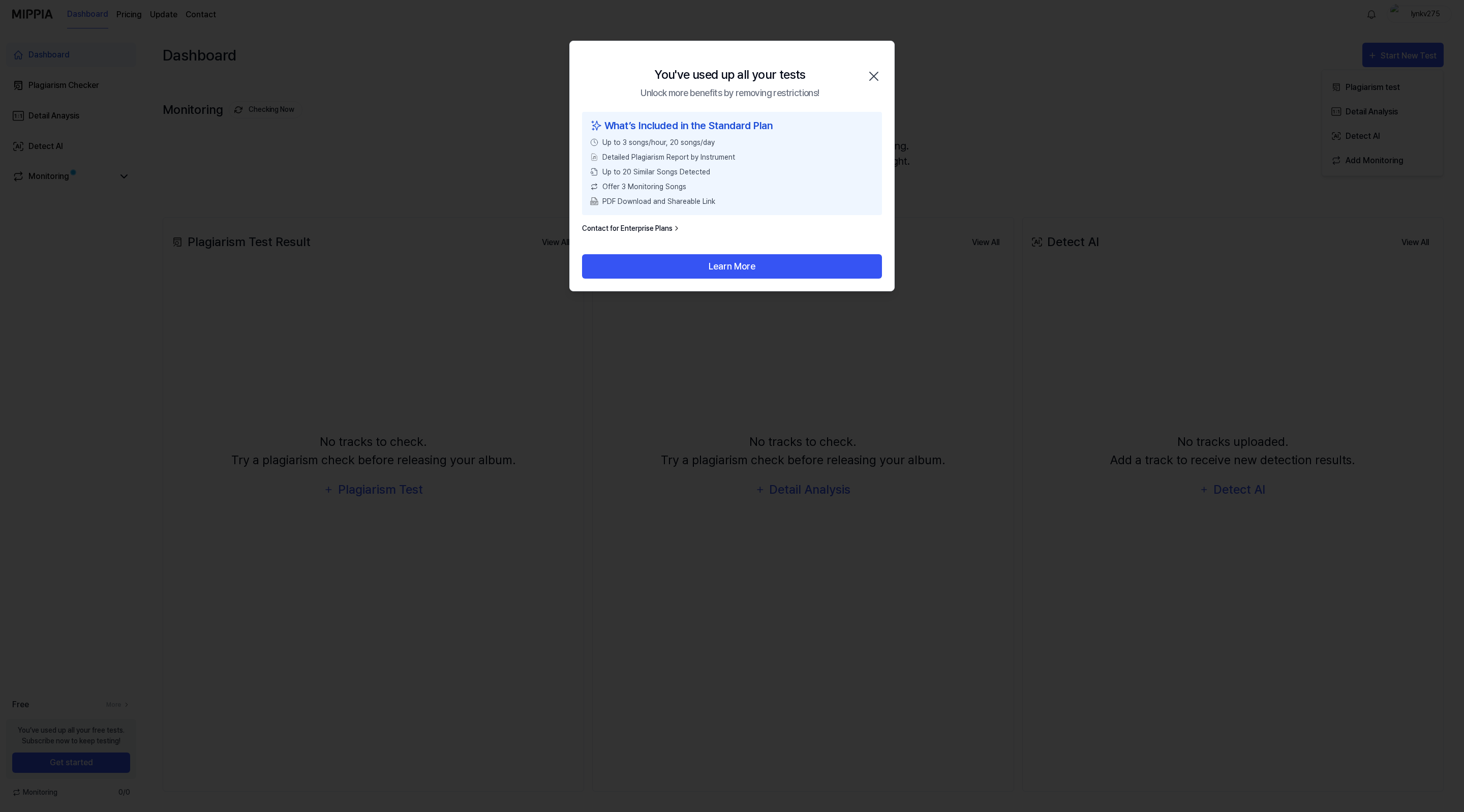
click at [880, 75] on icon "button" at bounding box center [874, 76] width 16 height 16
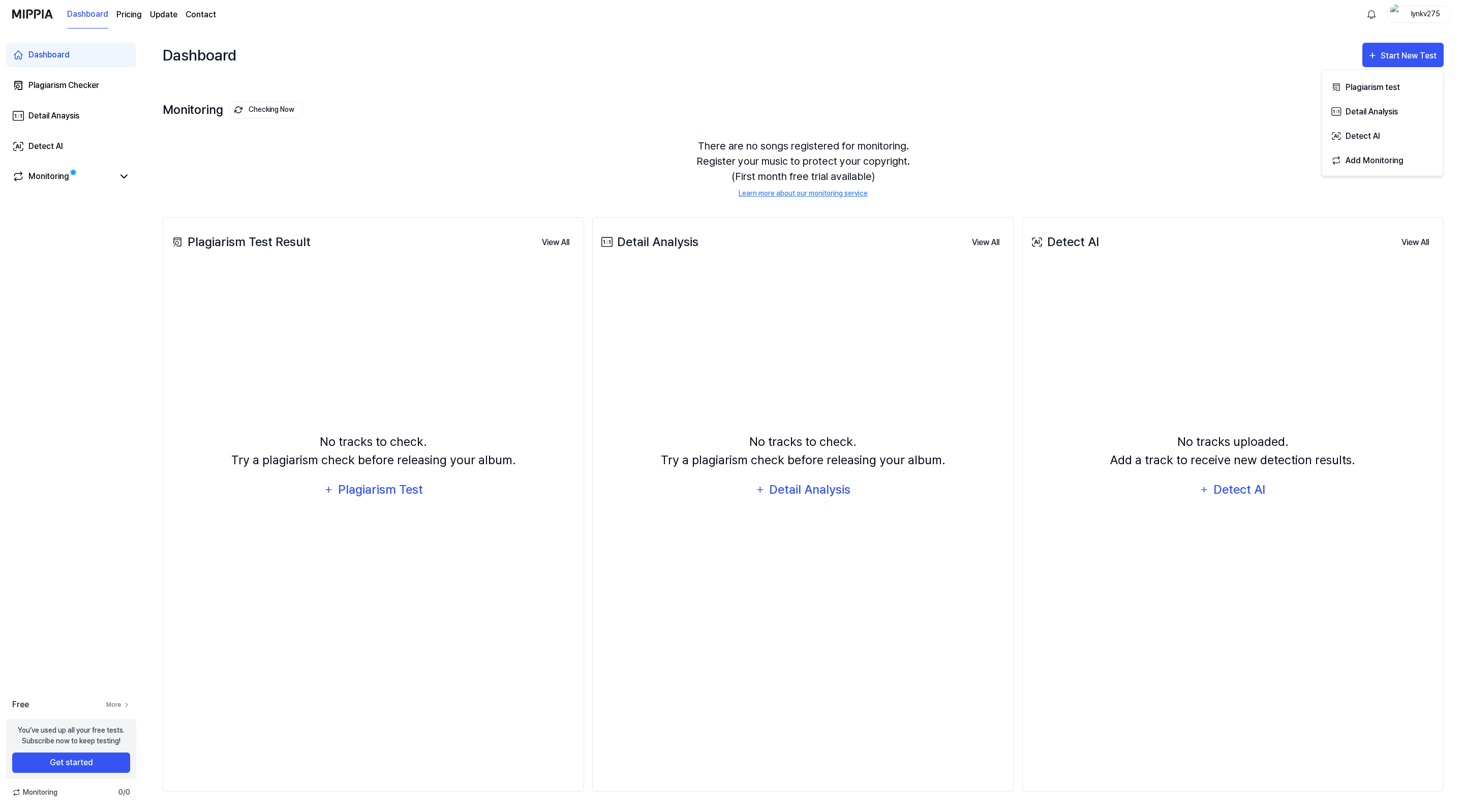
click at [108, 703] on link "More" at bounding box center [118, 704] width 24 height 9
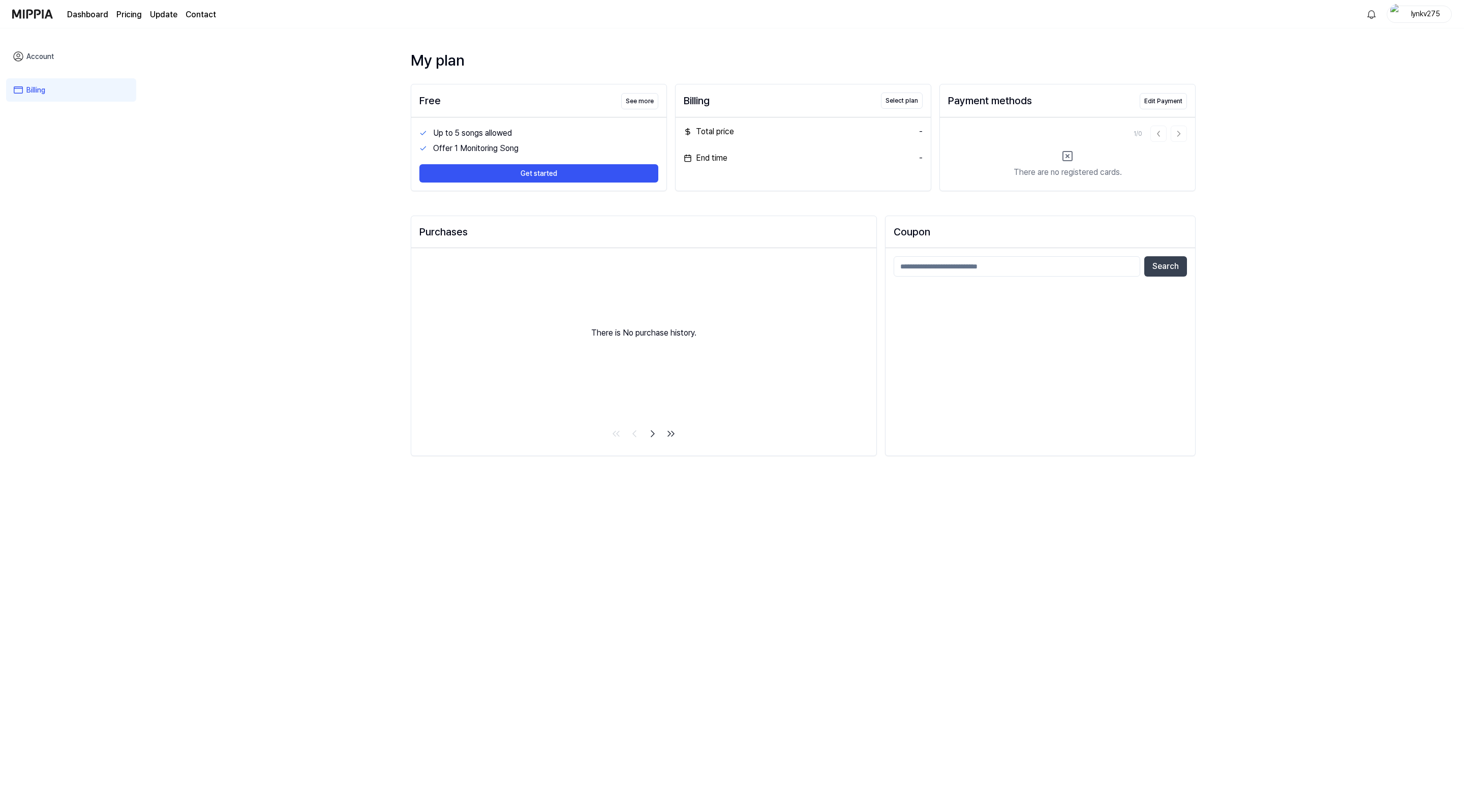
click at [981, 348] on div "Search" at bounding box center [1040, 351] width 309 height 208
click at [1437, 9] on div "lynkv275" at bounding box center [1425, 13] width 40 height 11
click at [1360, 95] on button "Log out" at bounding box center [1387, 92] width 117 height 11
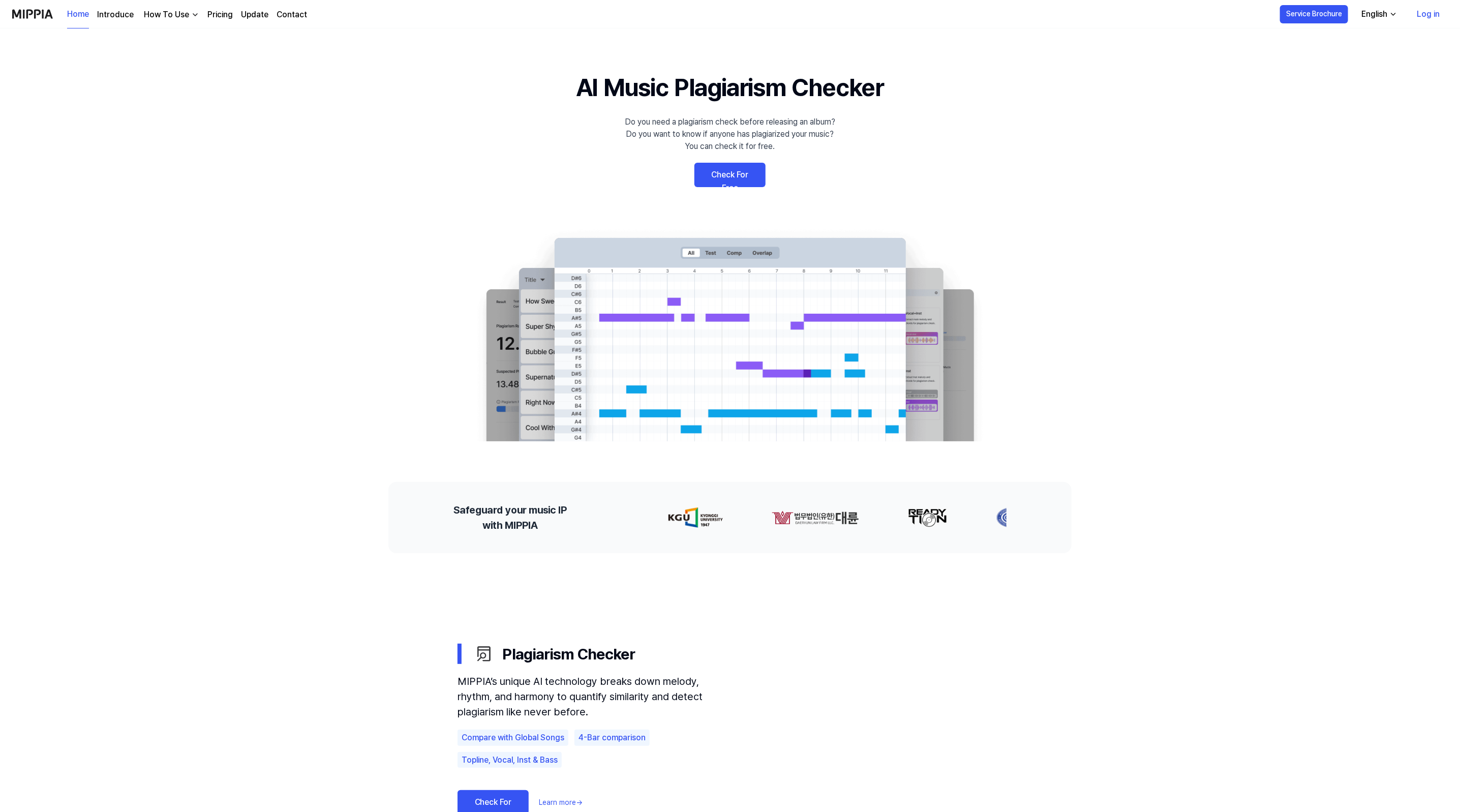
click at [1430, 9] on link "Log in" at bounding box center [1428, 14] width 40 height 29
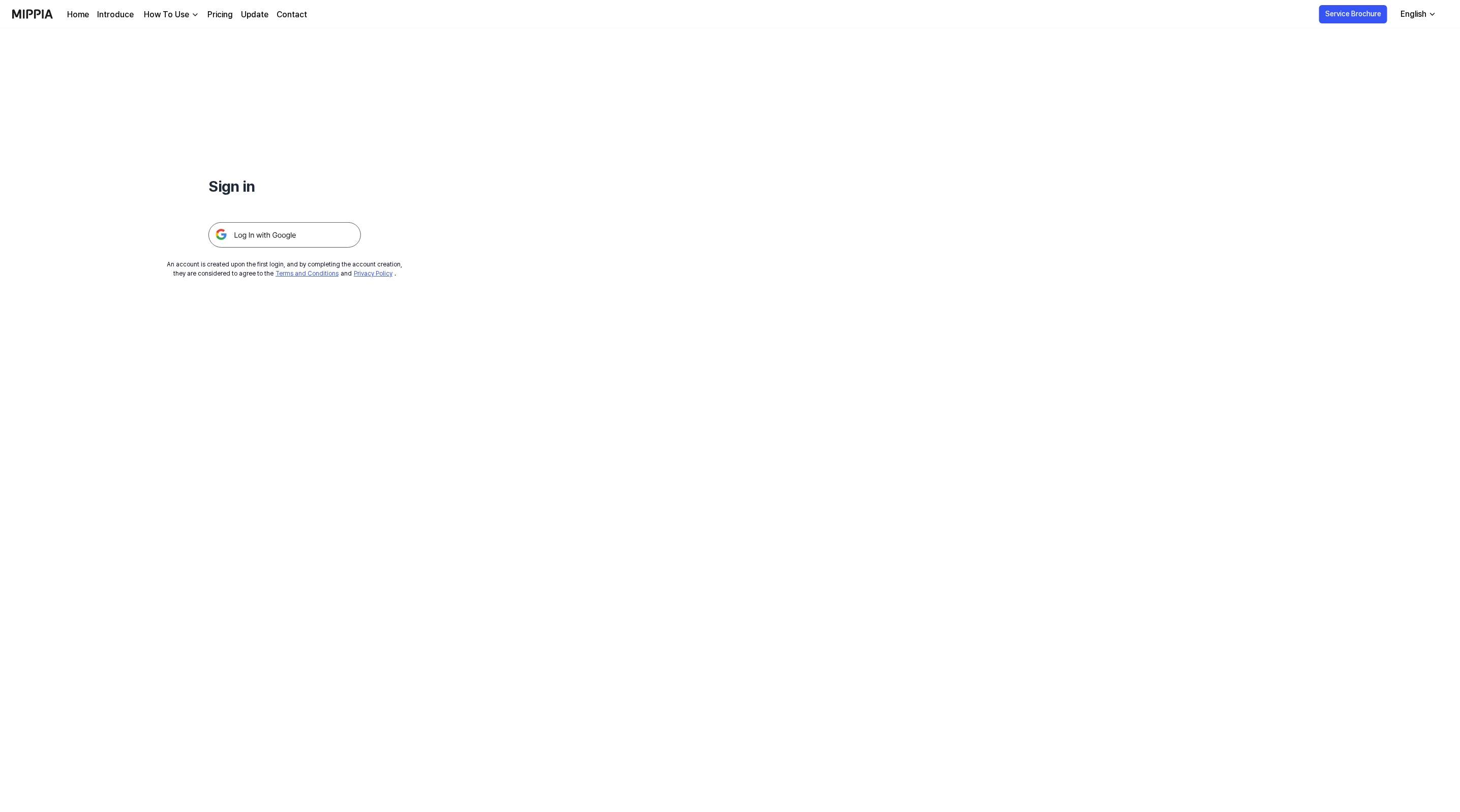
click at [279, 235] on img at bounding box center [284, 235] width 152 height 25
